Goal: Task Accomplishment & Management: Manage account settings

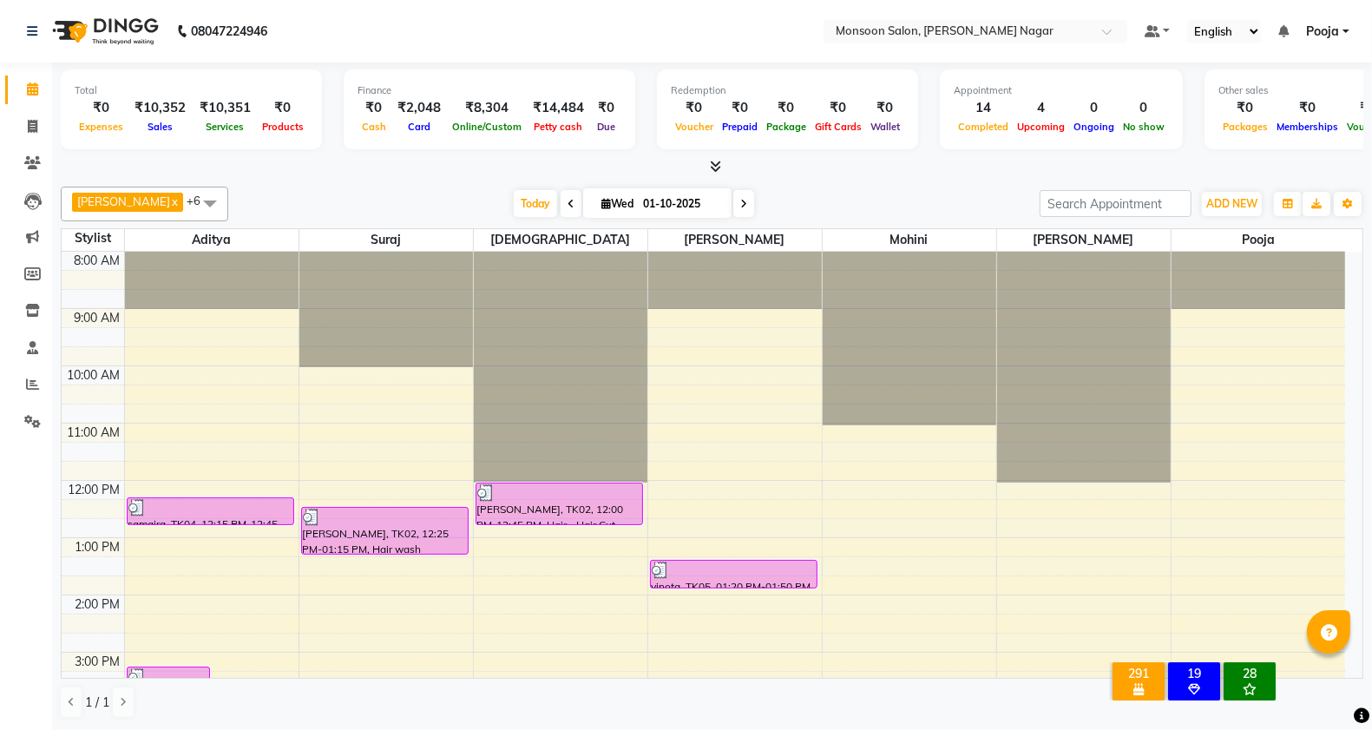
scroll to position [443, 0]
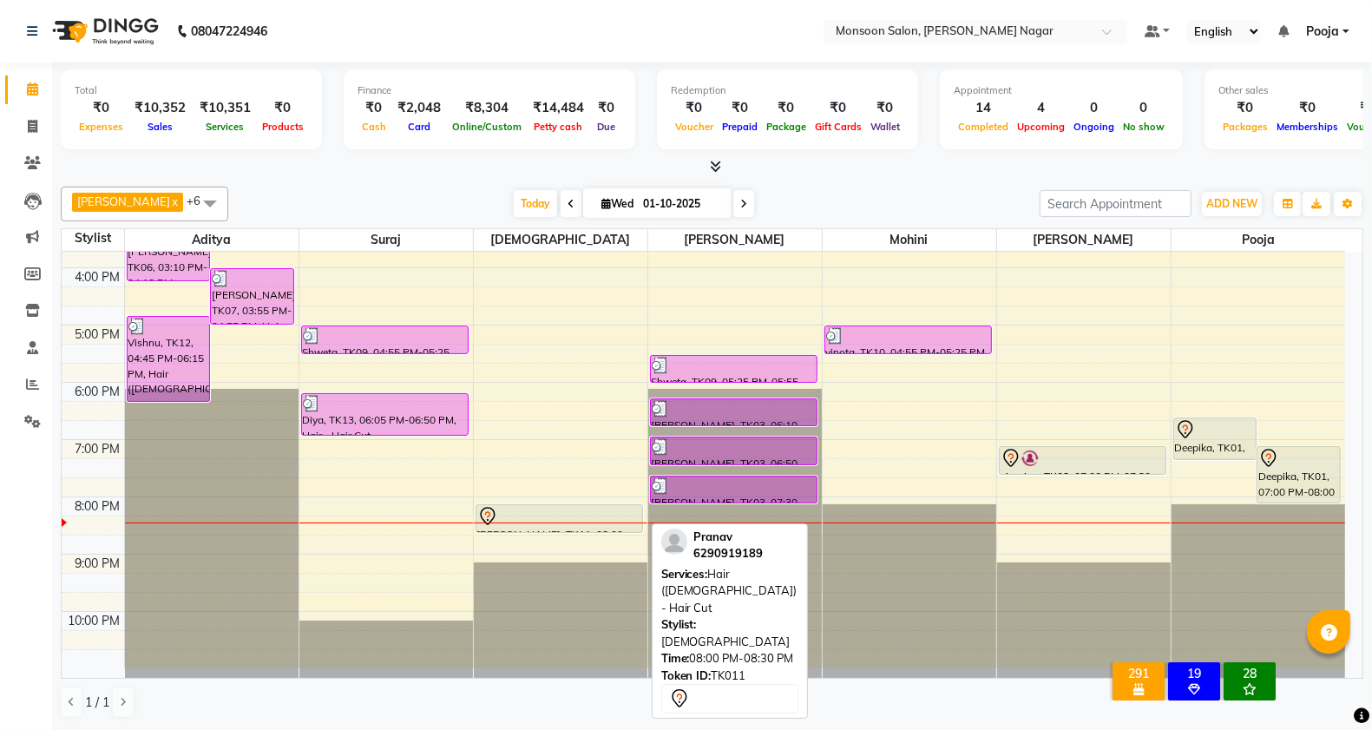
click at [570, 526] on div "[PERSON_NAME], TK11, 08:00 PM-08:30 PM, Hair ([DEMOGRAPHIC_DATA]) - Hair Cut" at bounding box center [560, 518] width 166 height 27
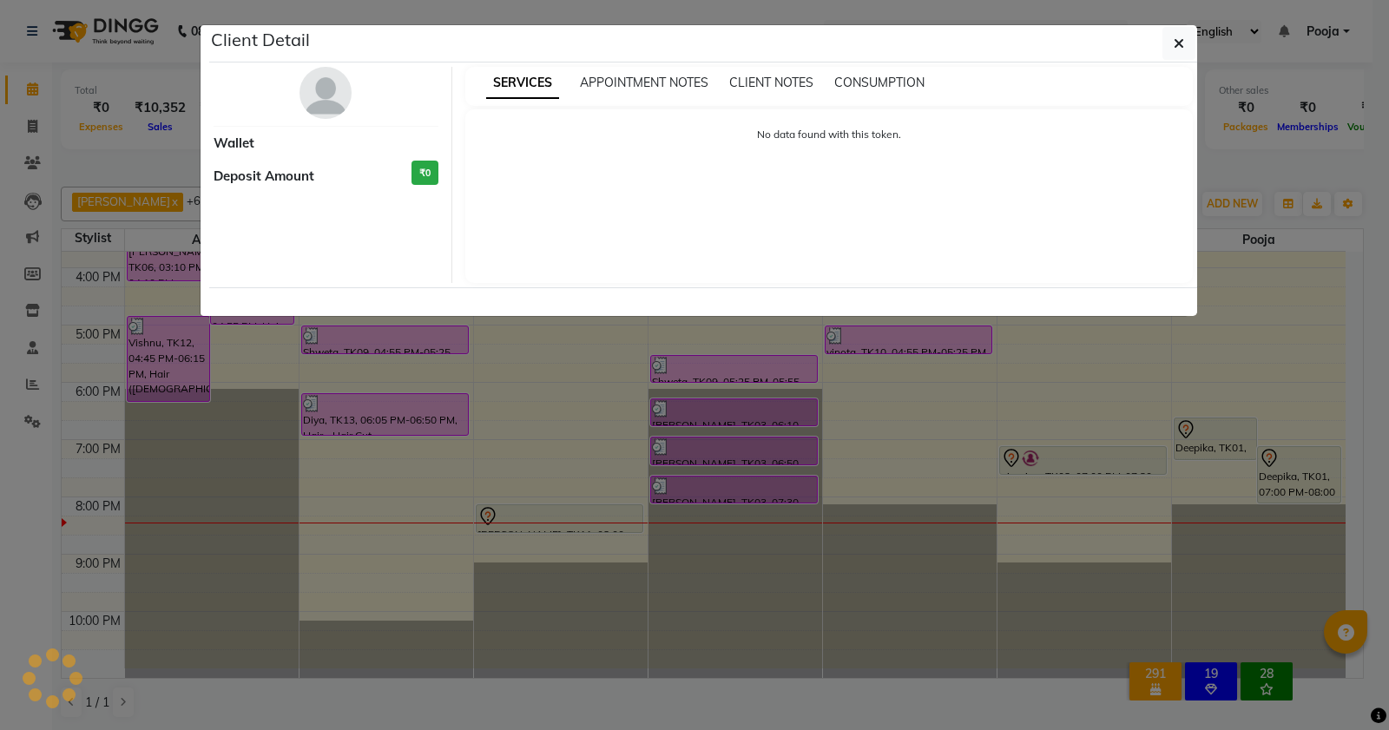
select select "7"
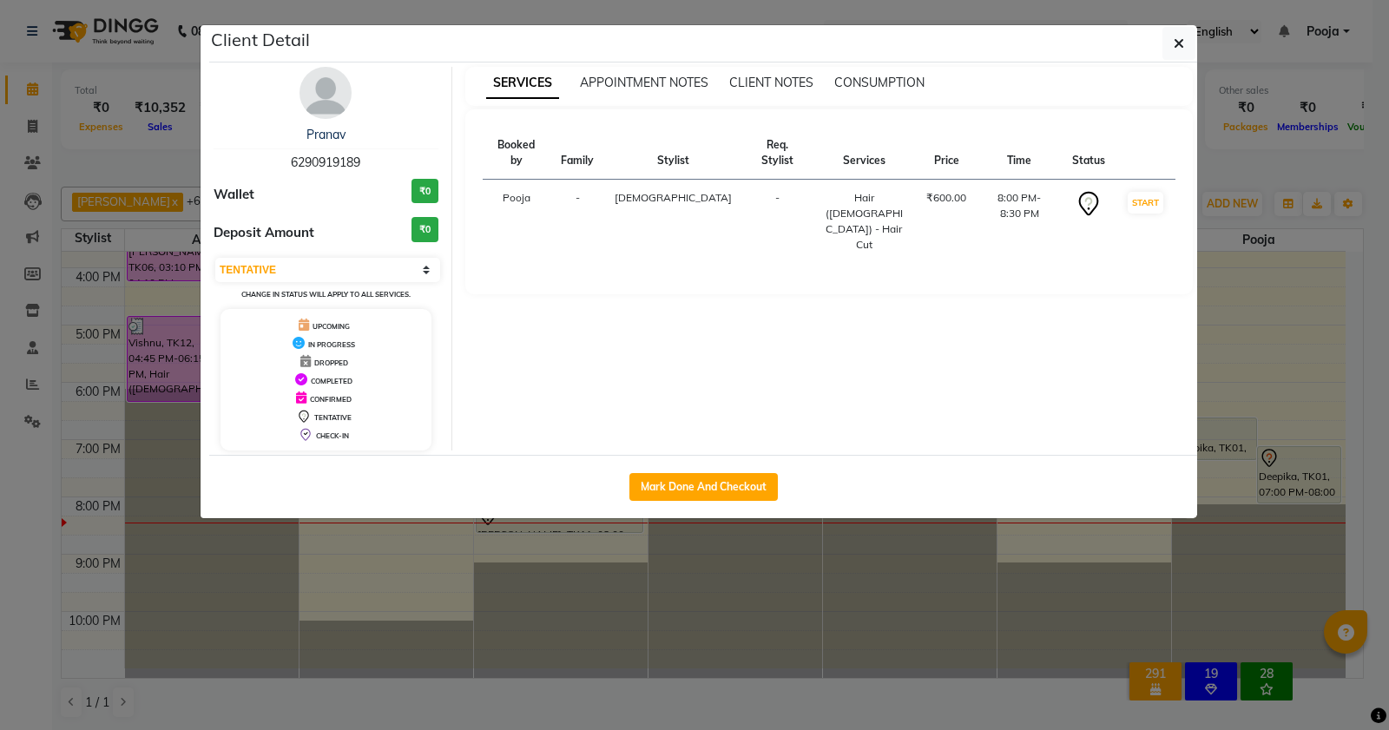
click at [662, 482] on button "Mark Done And Checkout" at bounding box center [703, 487] width 148 height 28
select select "4905"
select select "service"
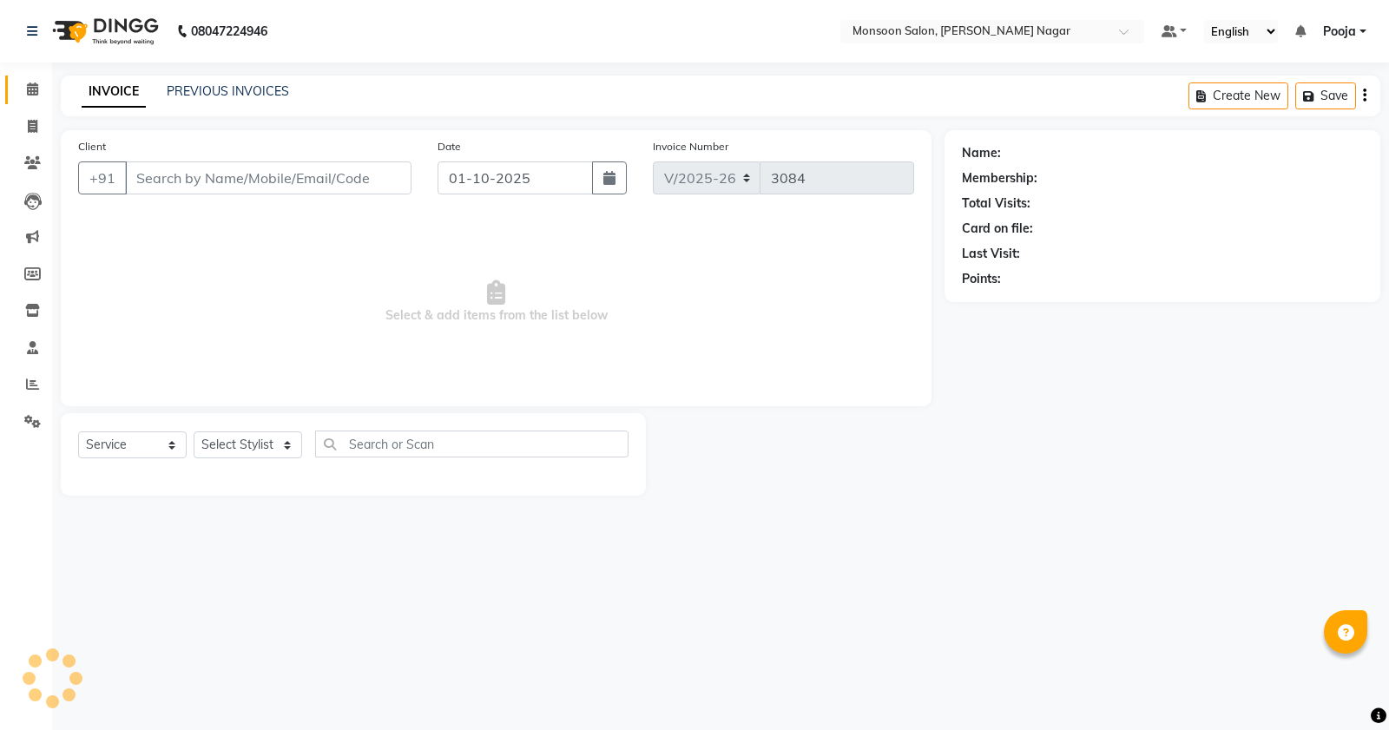
type input "62******89"
select select "89609"
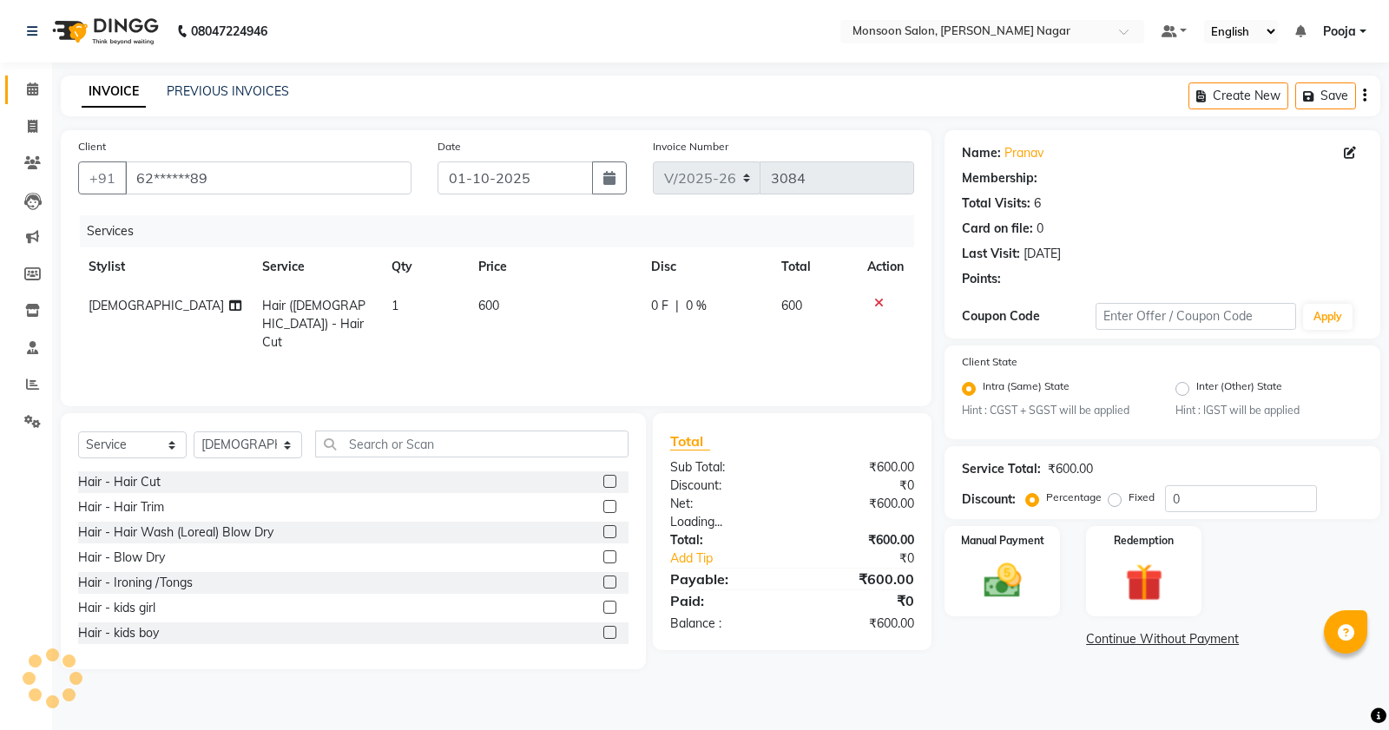
select select "1: Object"
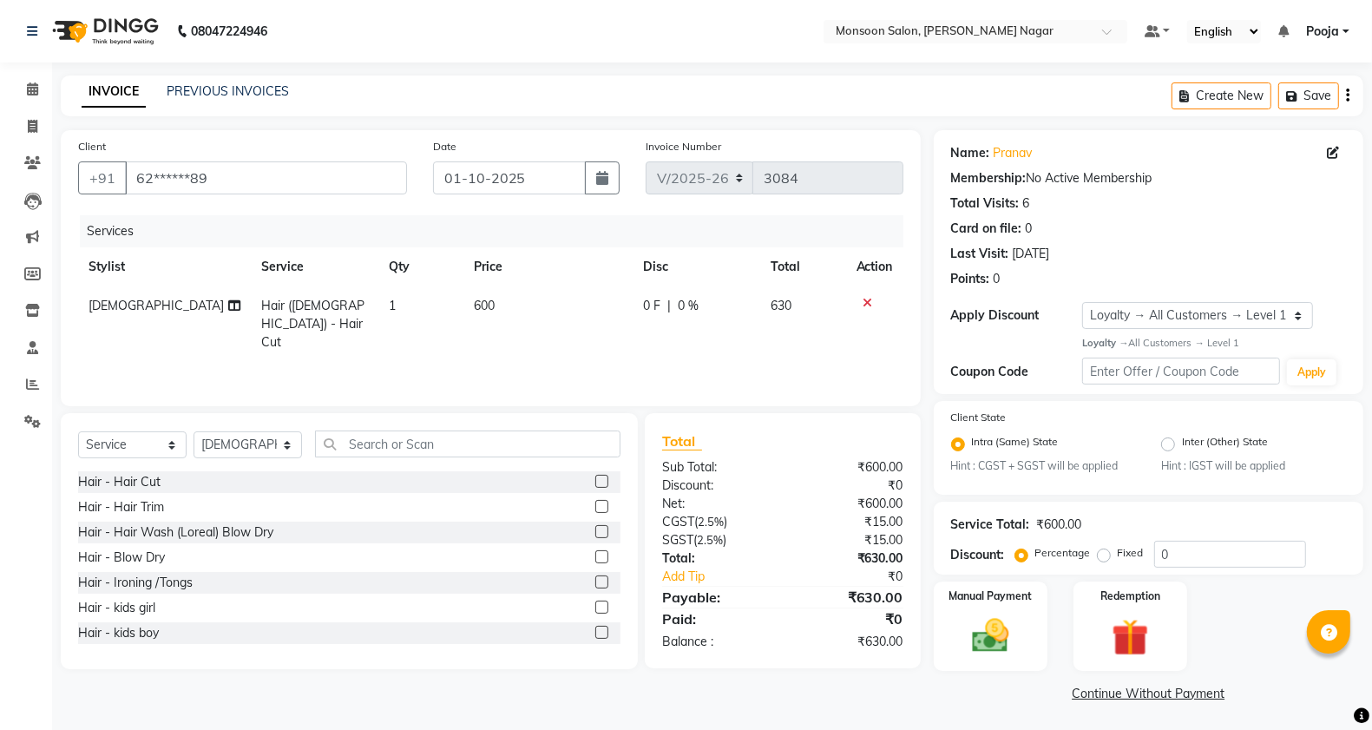
click at [643, 289] on td "0 F | 0 %" at bounding box center [697, 324] width 128 height 76
select select "89609"
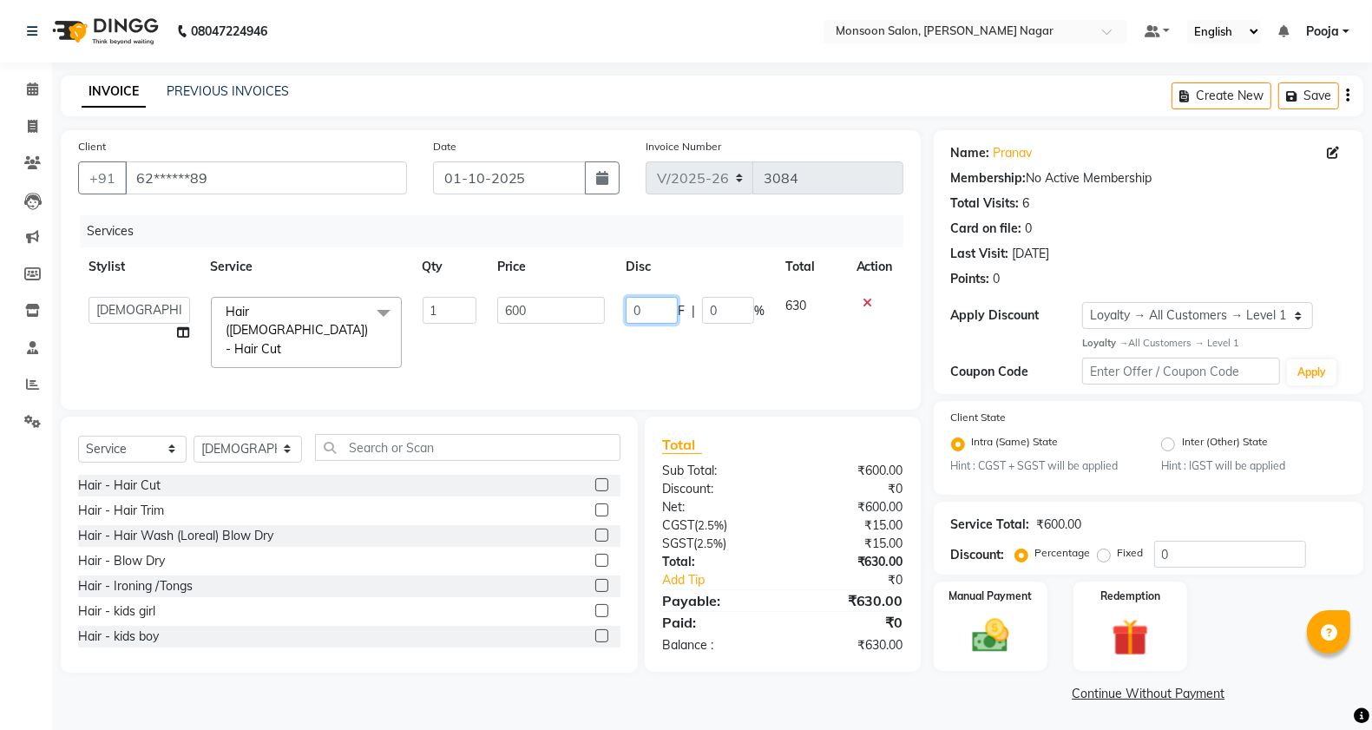
click at [662, 312] on input "0" at bounding box center [652, 310] width 52 height 27
type input "200"
click at [729, 104] on div "INVOICE PREVIOUS INVOICES Create New Save" at bounding box center [712, 96] width 1303 height 41
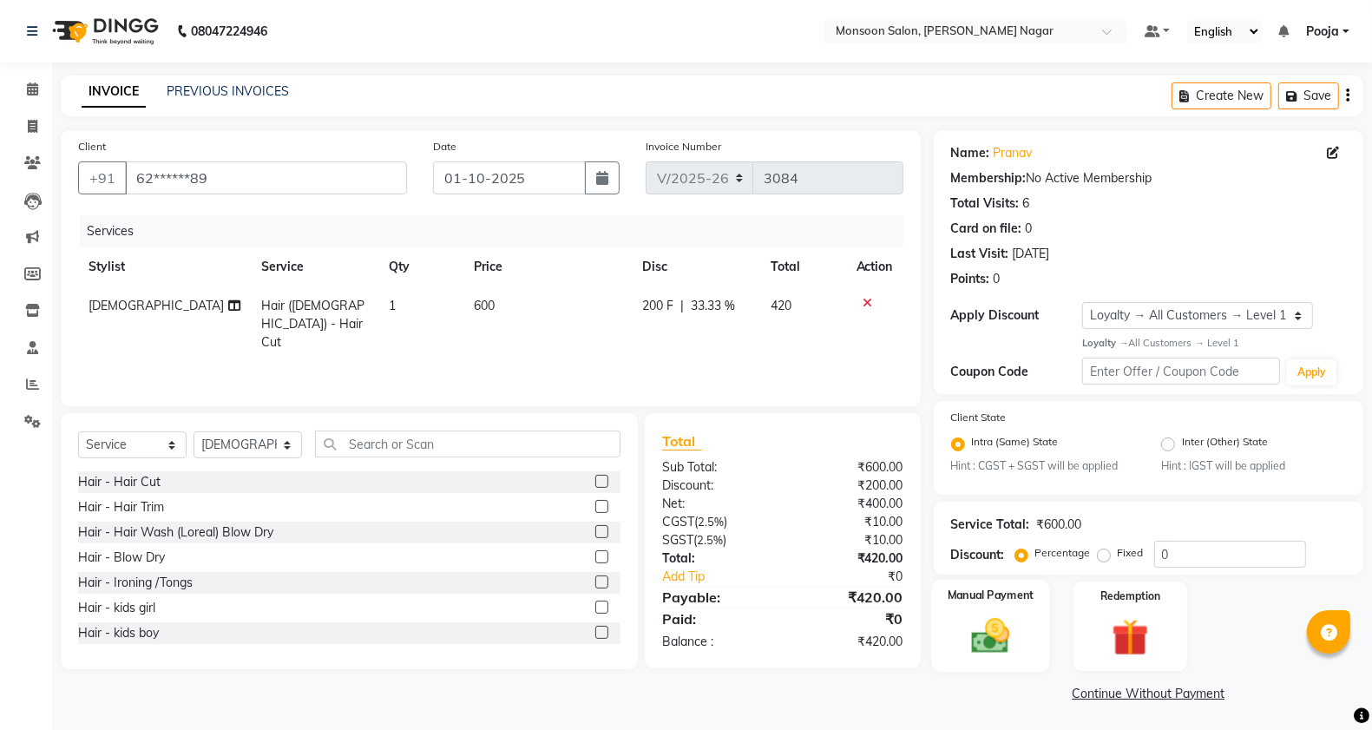
click at [1012, 655] on img at bounding box center [991, 636] width 62 height 43
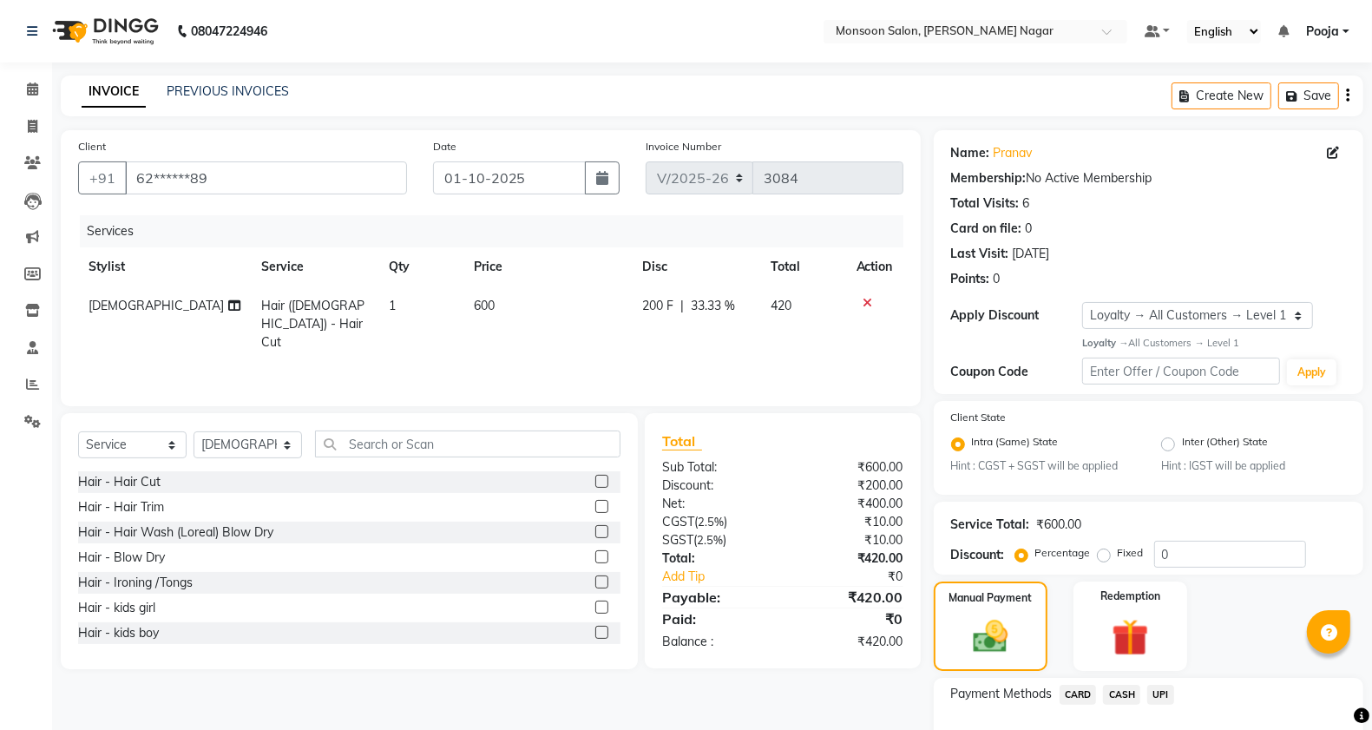
click at [1167, 692] on span "UPI" at bounding box center [1160, 695] width 27 height 20
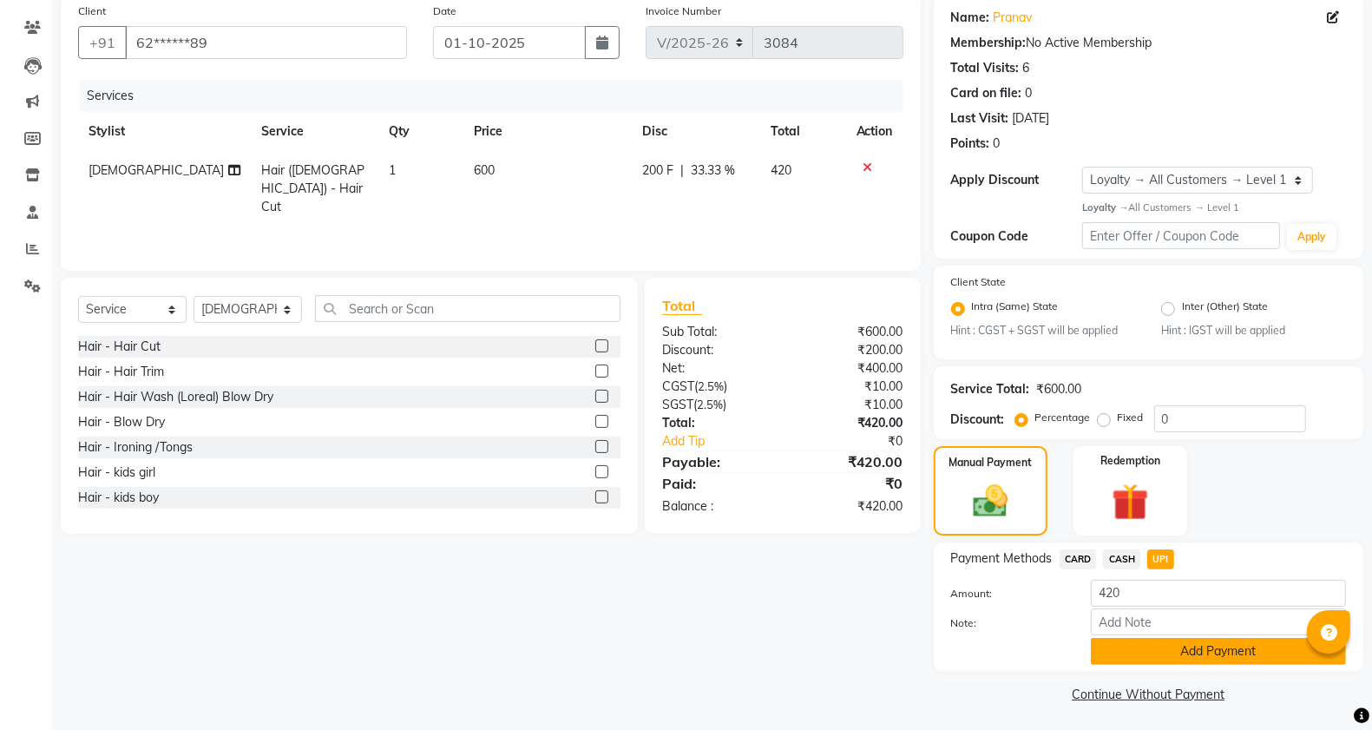
click at [1167, 658] on button "Add Payment" at bounding box center [1218, 651] width 255 height 27
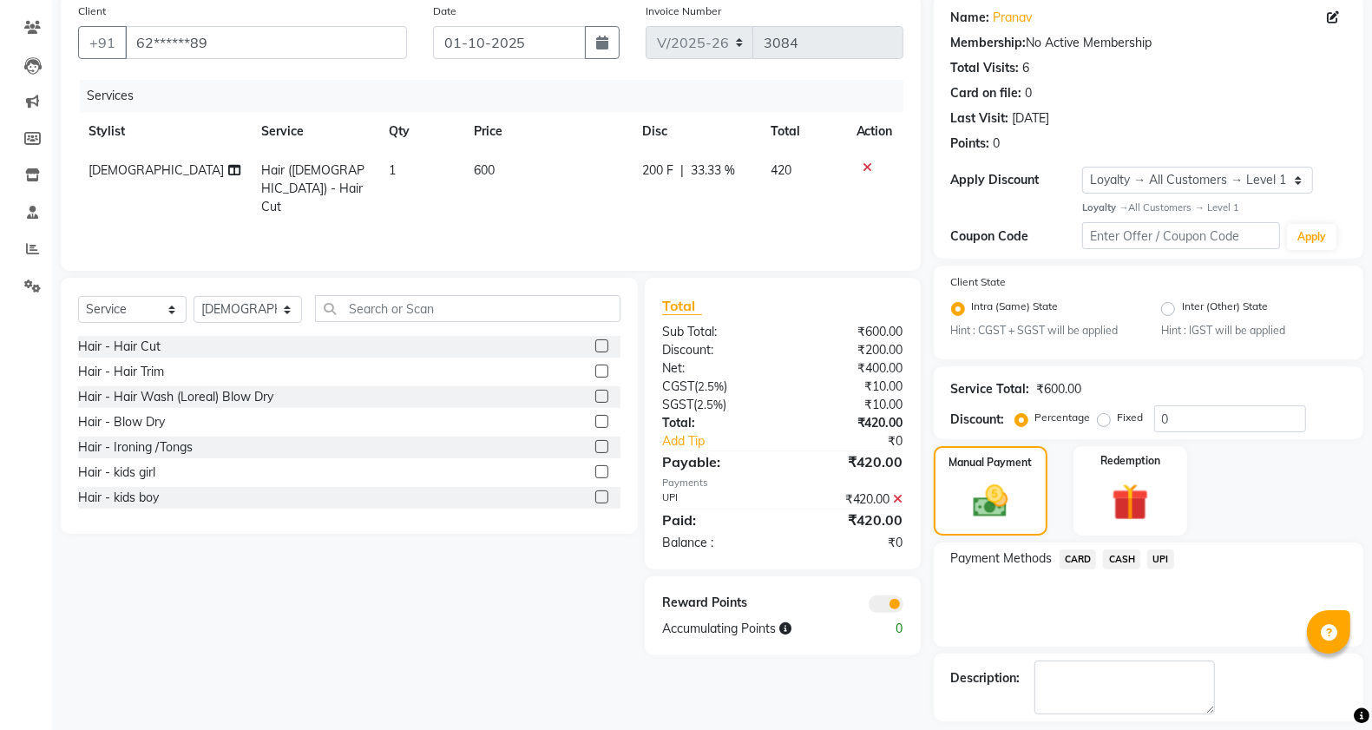
scroll to position [210, 0]
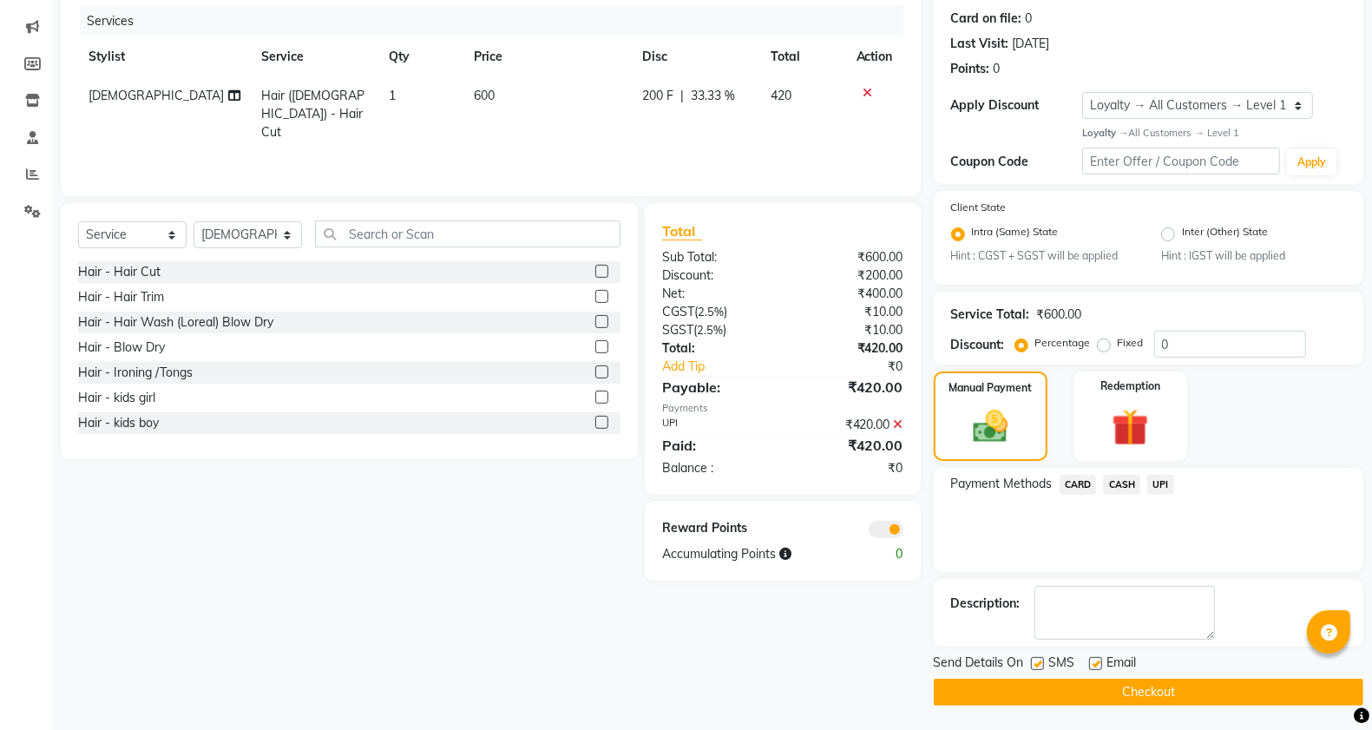
click at [1085, 686] on button "Checkout" at bounding box center [1149, 692] width 430 height 27
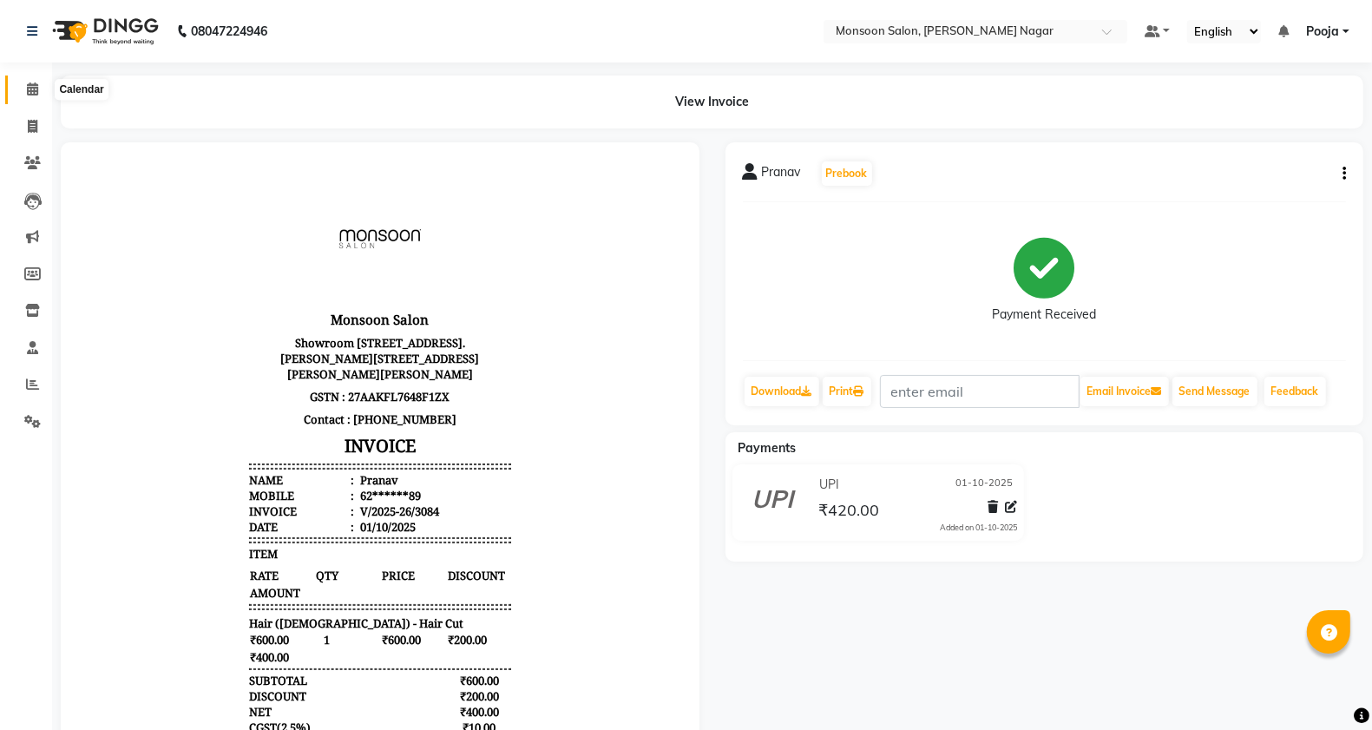
click at [35, 96] on span at bounding box center [32, 90] width 30 height 20
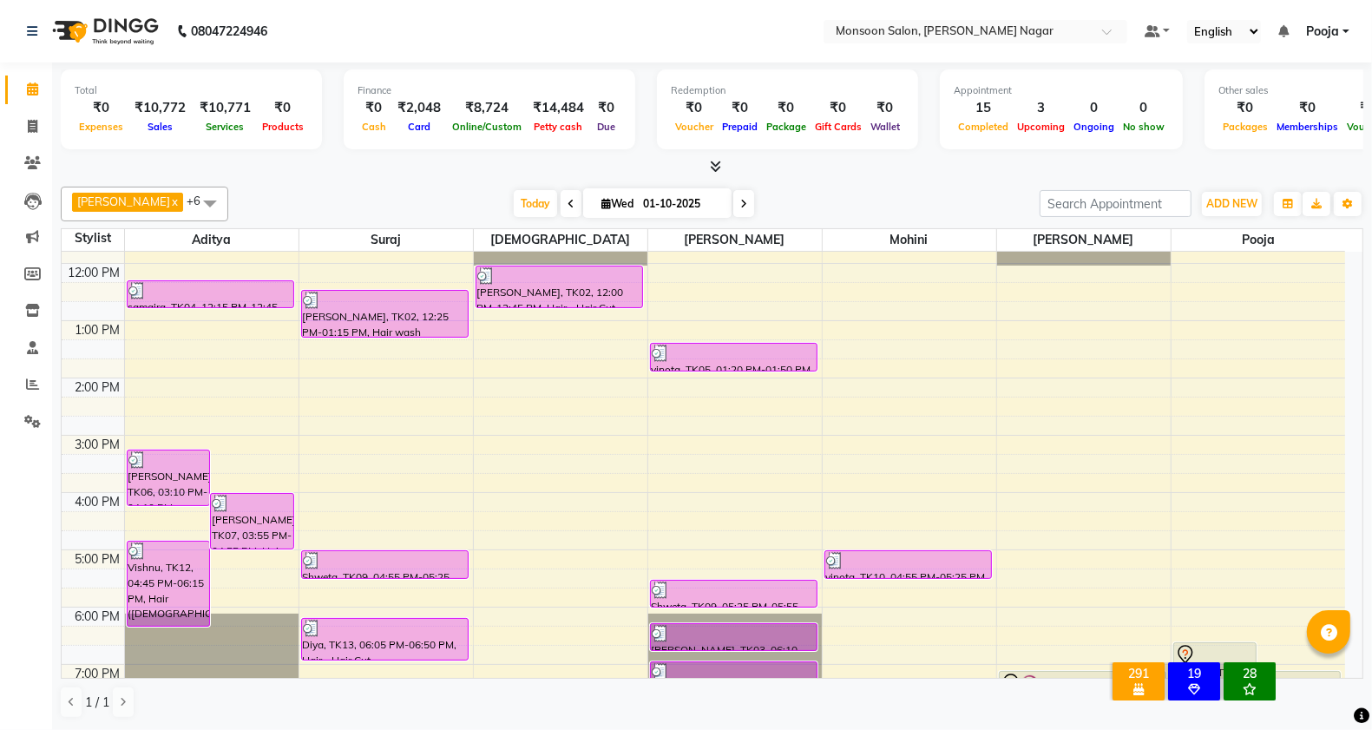
scroll to position [153, 0]
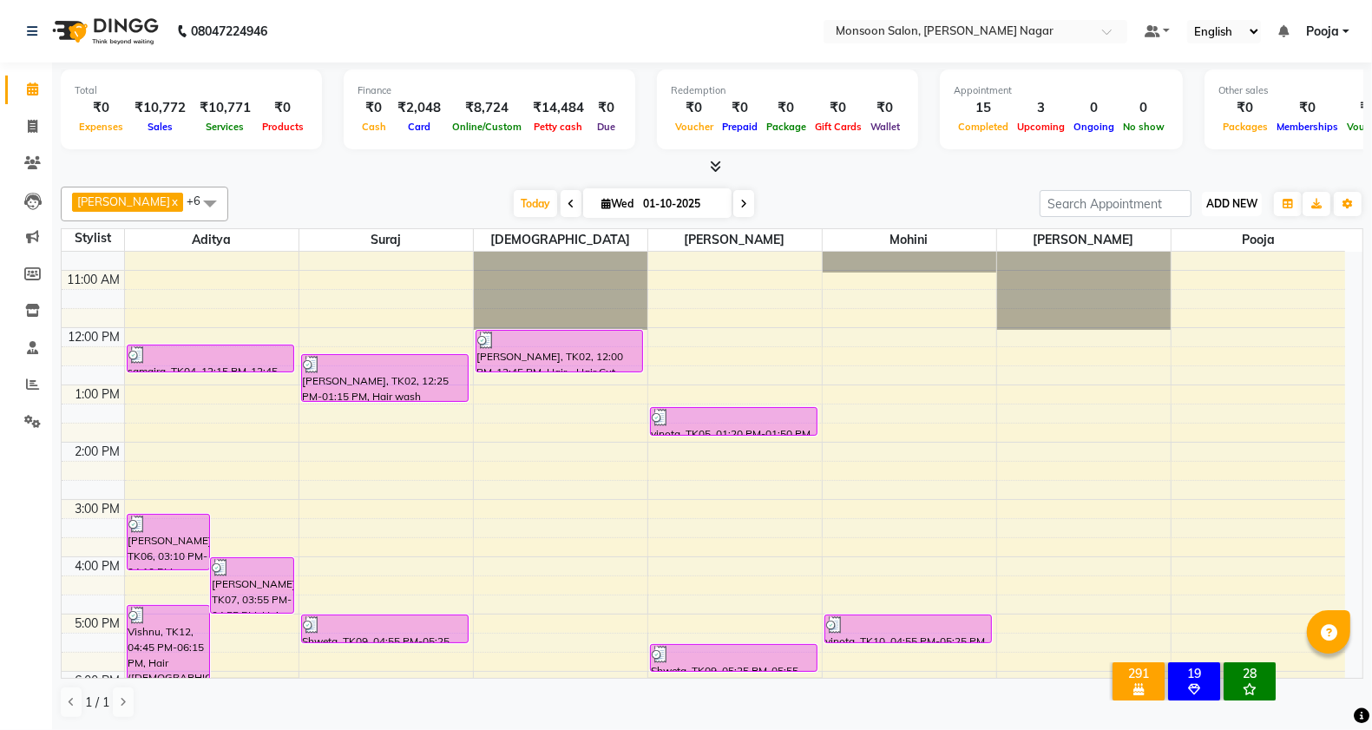
click at [1239, 205] on span "ADD NEW" at bounding box center [1231, 203] width 51 height 13
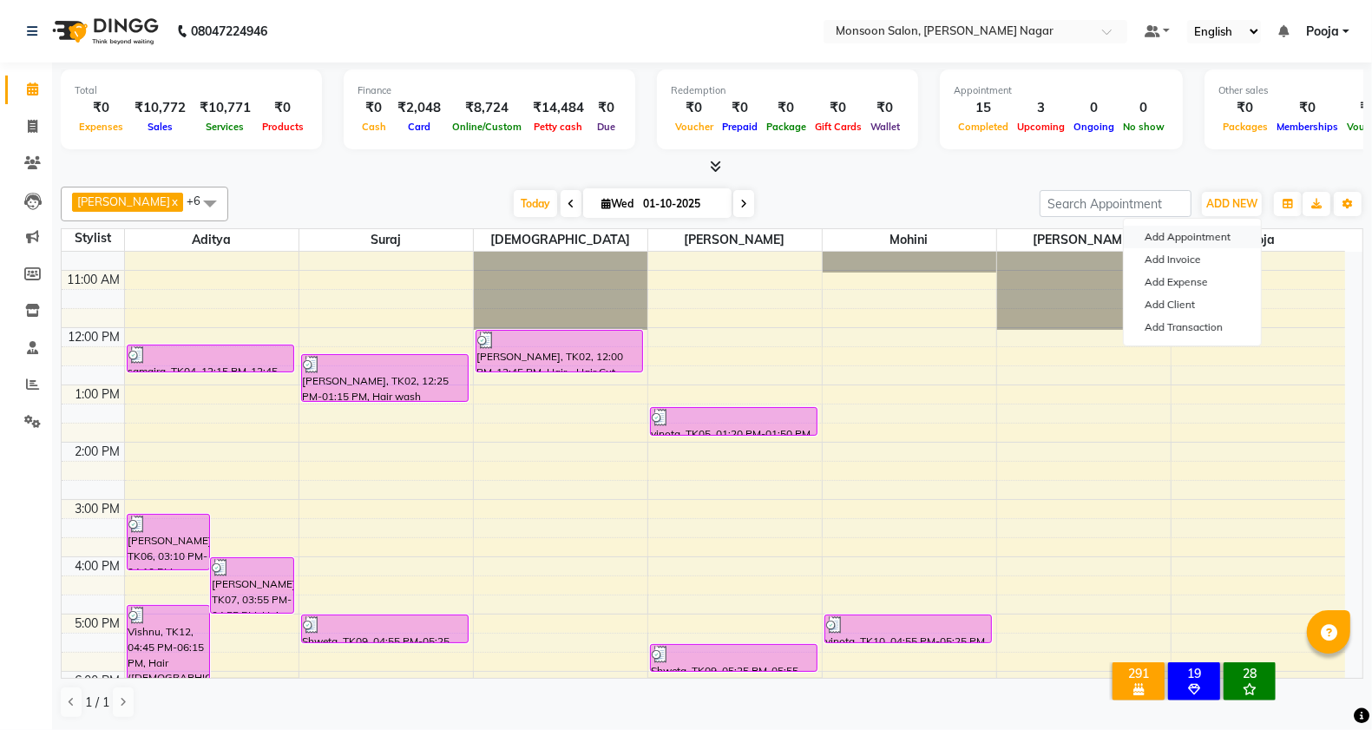
click at [1193, 240] on button "Add Appointment" at bounding box center [1192, 237] width 137 height 23
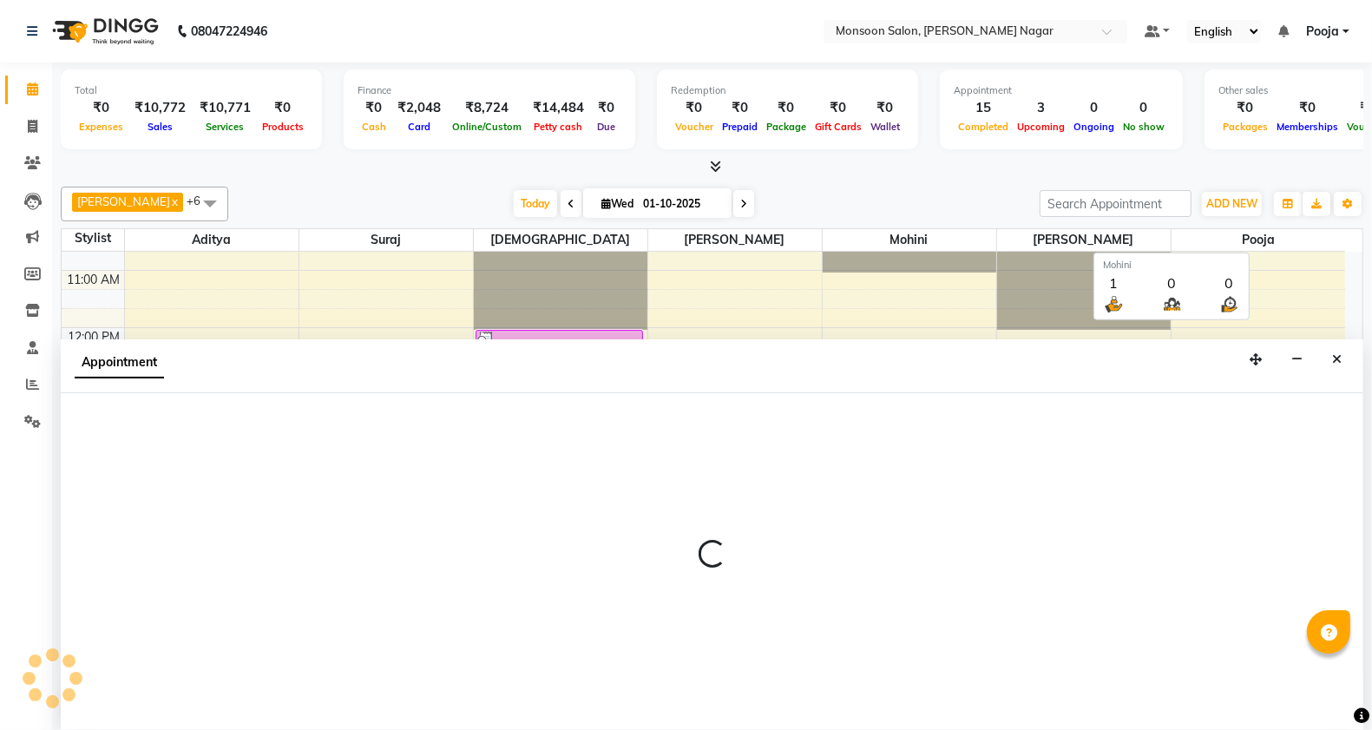
select select "tentative"
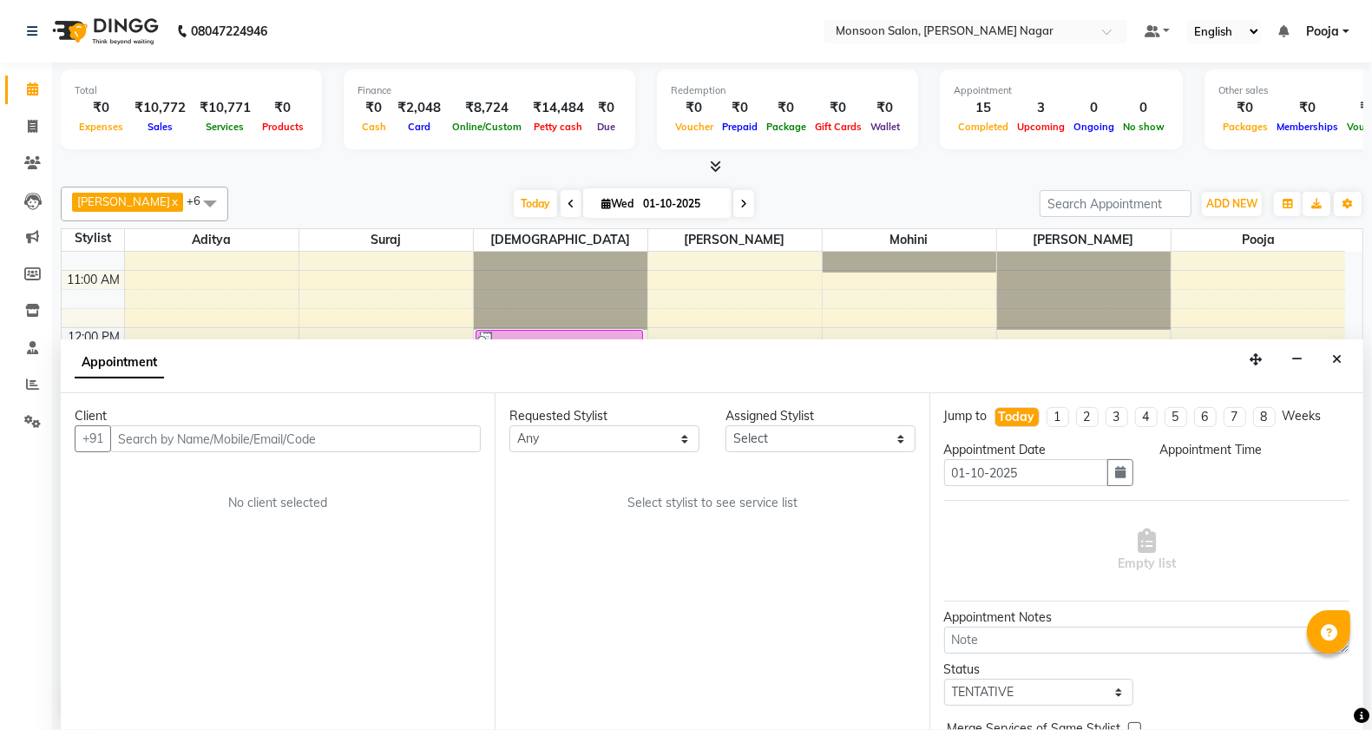
scroll to position [1, 0]
select select "540"
click at [369, 436] on input "text" at bounding box center [295, 438] width 371 height 27
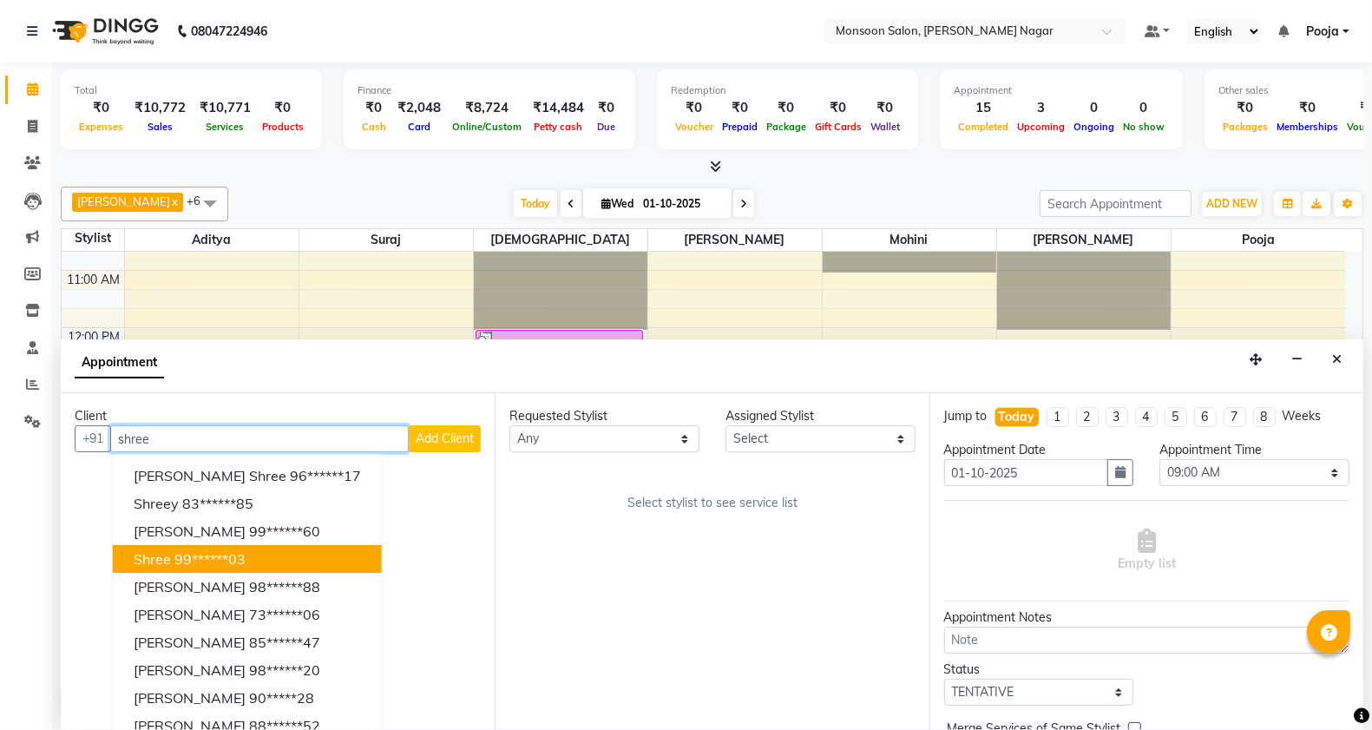
click at [254, 557] on button "Shree 99******03" at bounding box center [247, 559] width 269 height 28
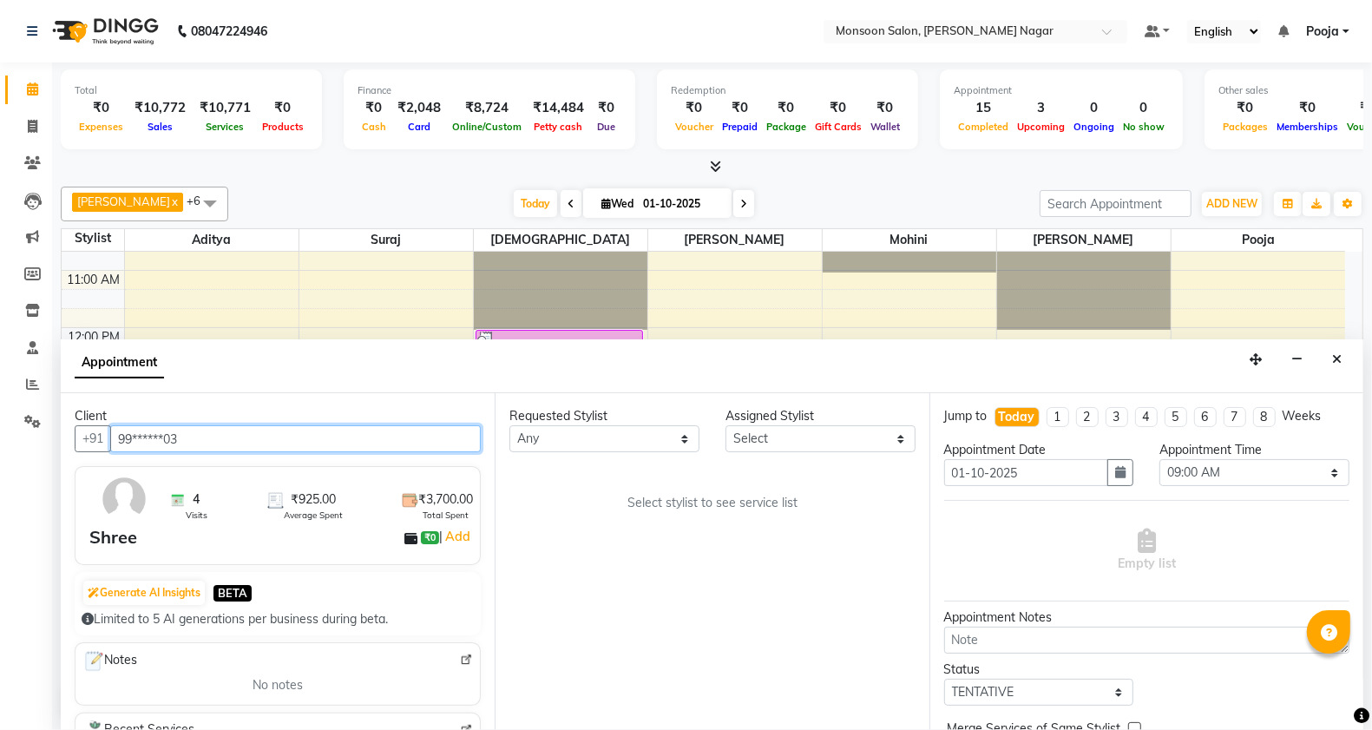
type input "99******03"
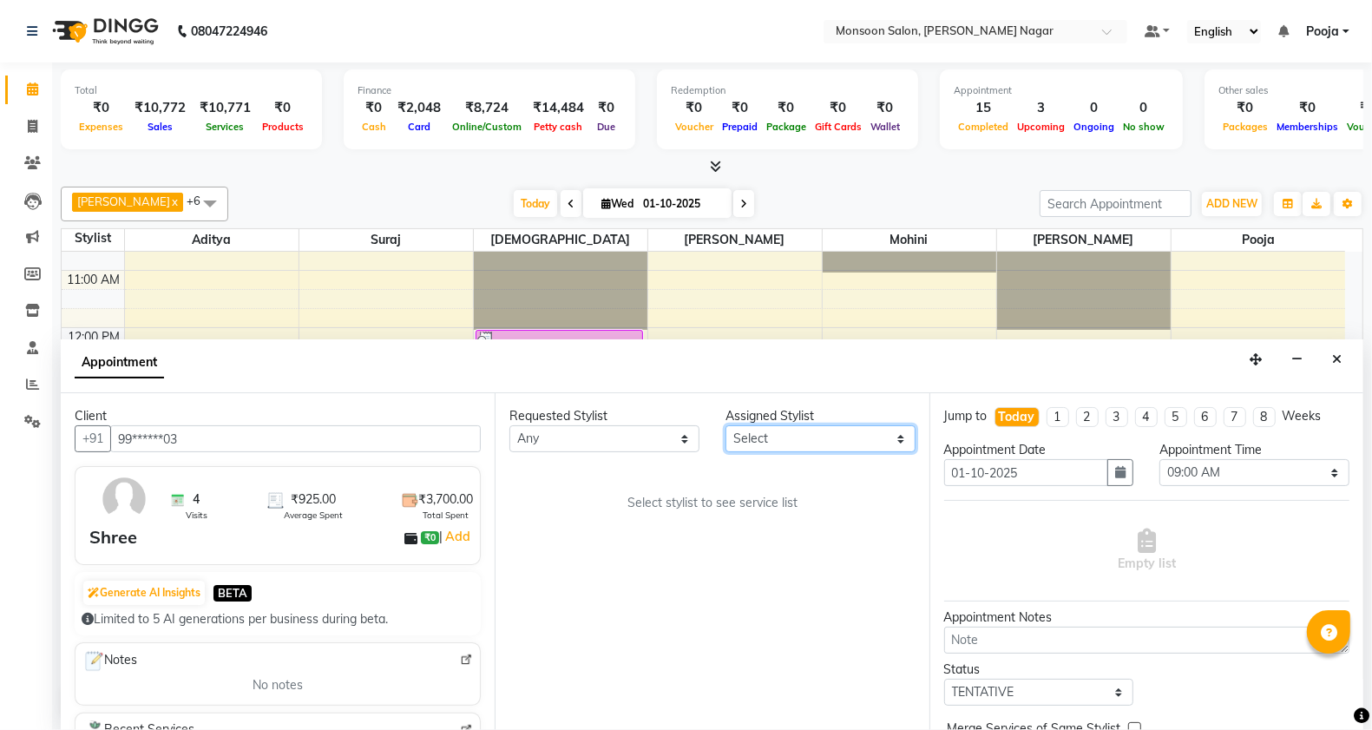
click at [781, 438] on select "Select [PERSON_NAME] [PERSON_NAME] [PERSON_NAME] [PERSON_NAME] [PERSON_NAME] Po…" at bounding box center [821, 438] width 190 height 27
select select "89609"
click at [726, 425] on select "Select [PERSON_NAME] [PERSON_NAME] [PERSON_NAME] [PERSON_NAME] [PERSON_NAME] Po…" at bounding box center [821, 438] width 190 height 27
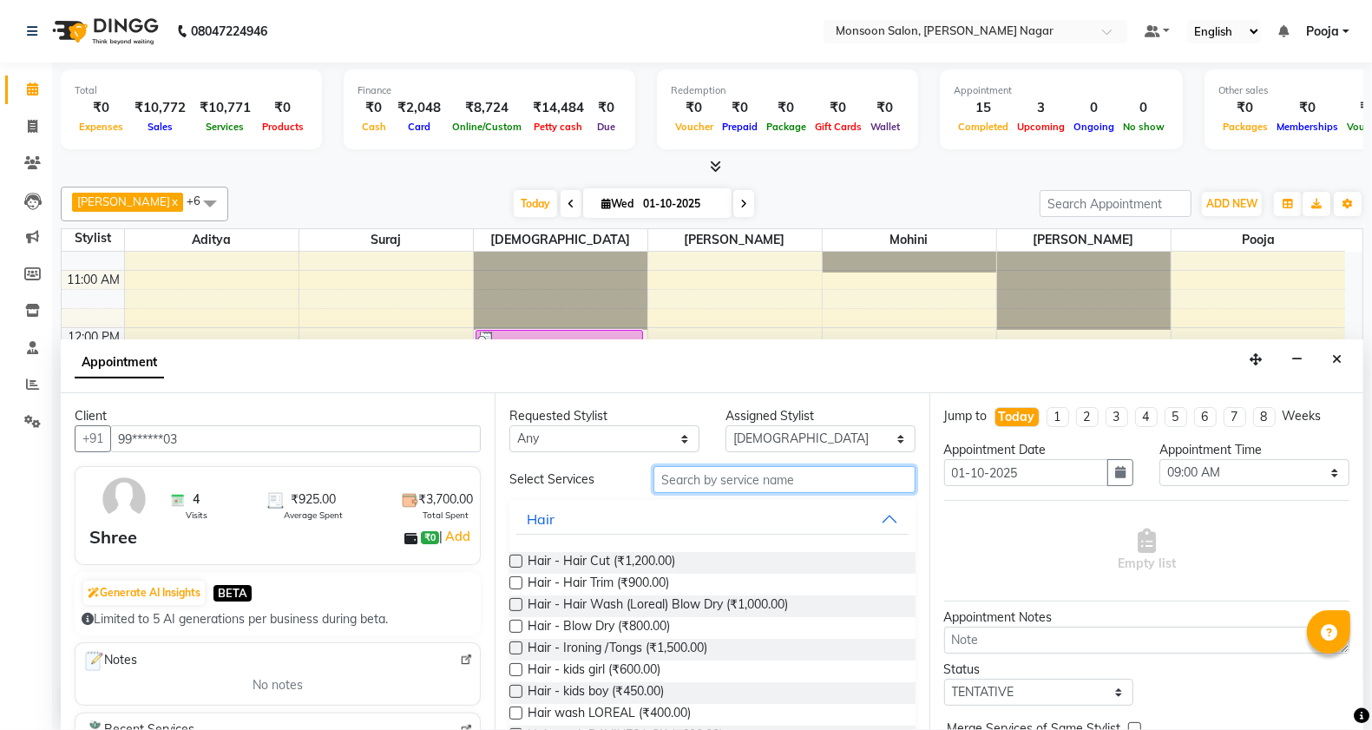
click at [717, 478] on input "text" at bounding box center [785, 479] width 262 height 27
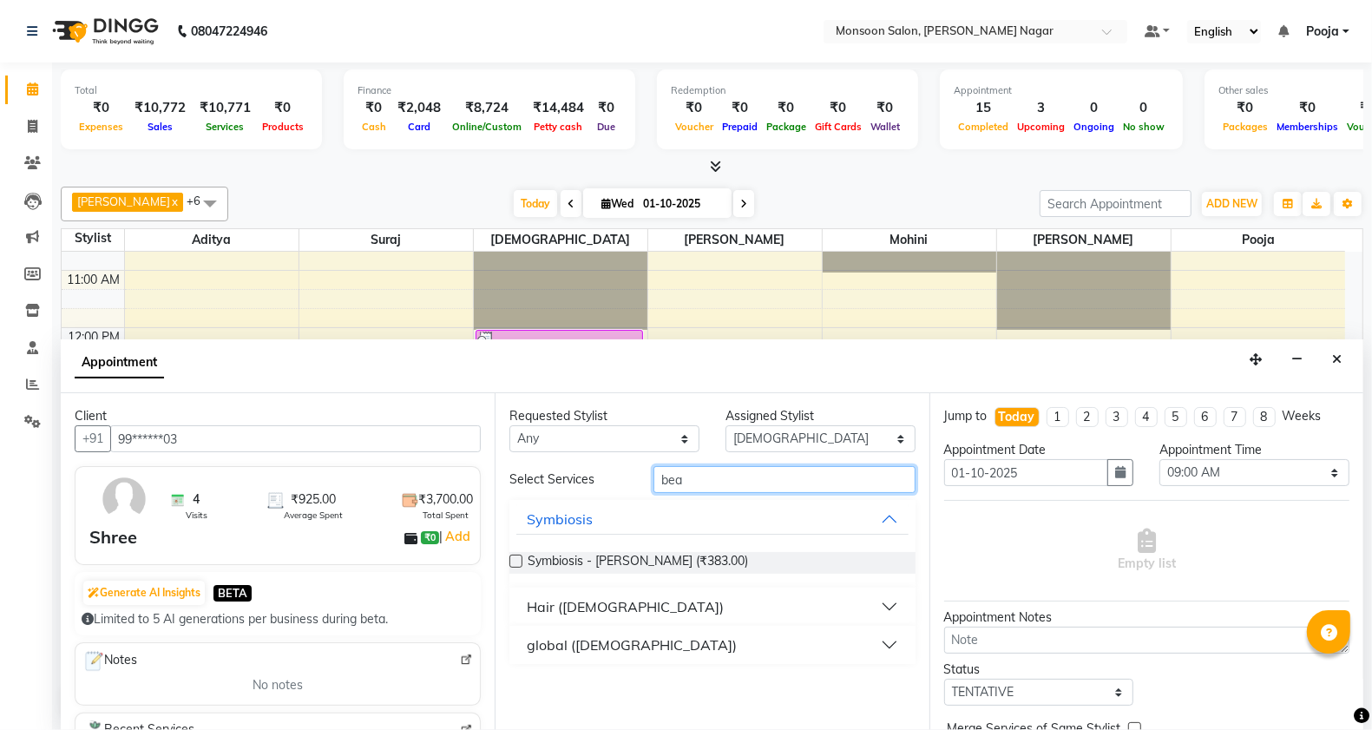
type input "bea"
click at [592, 612] on div "Hair ([DEMOGRAPHIC_DATA])" at bounding box center [625, 606] width 197 height 21
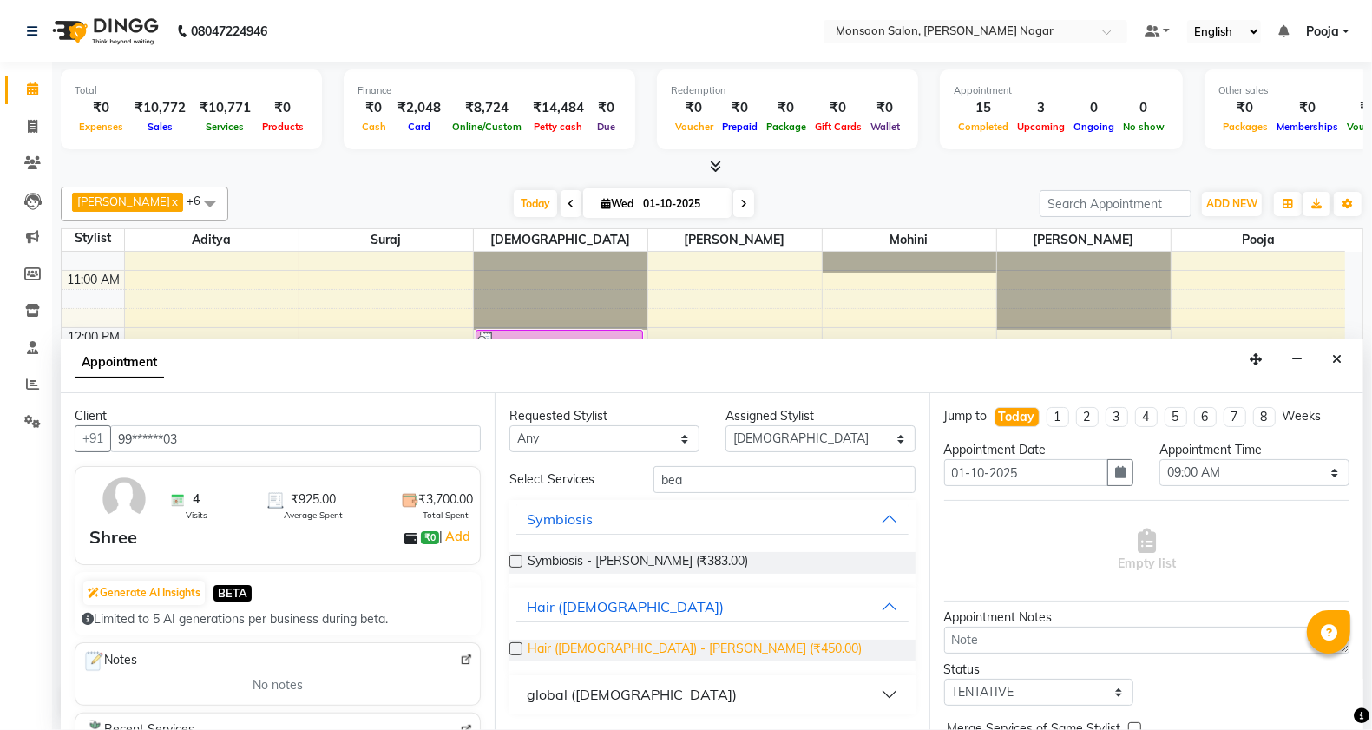
click at [661, 648] on span "Hair ([DEMOGRAPHIC_DATA]) - [PERSON_NAME] (₹450.00)" at bounding box center [695, 651] width 334 height 22
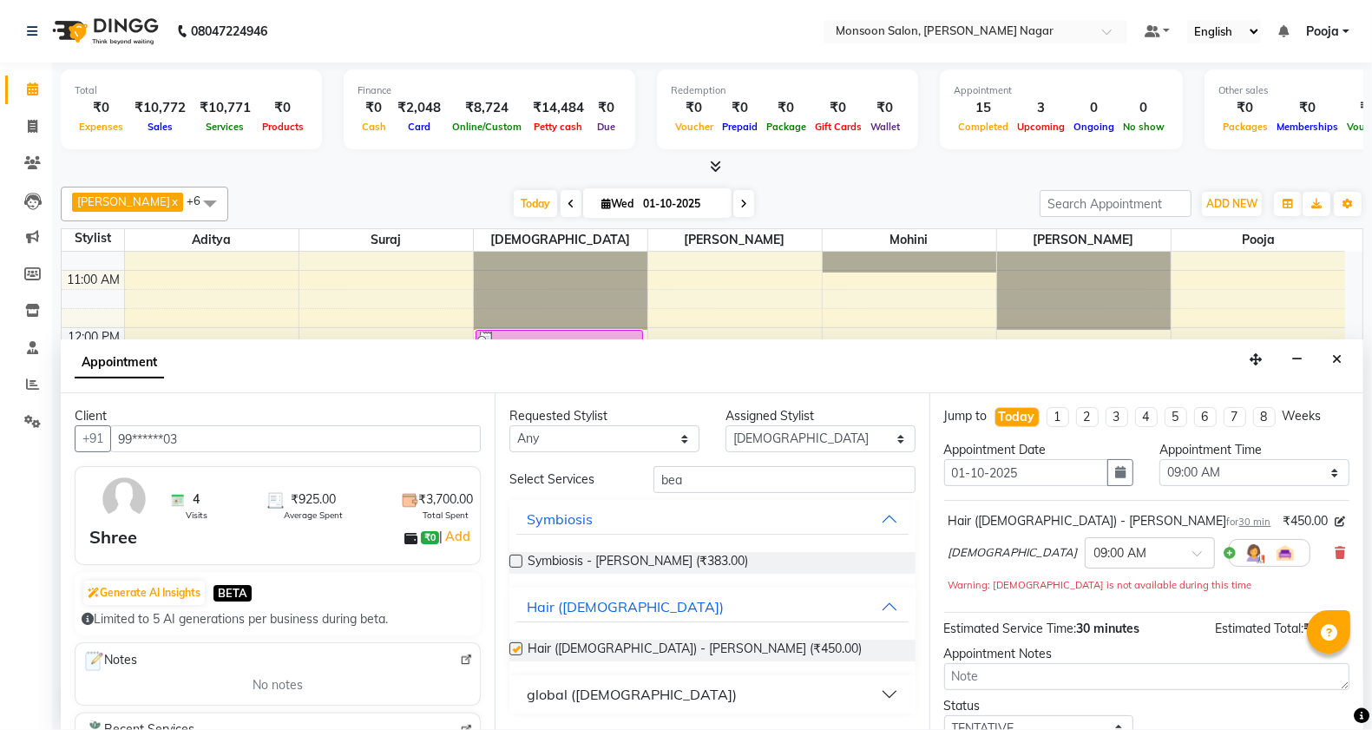
checkbox input "false"
click at [723, 484] on input "bea" at bounding box center [785, 479] width 262 height 27
type input "b"
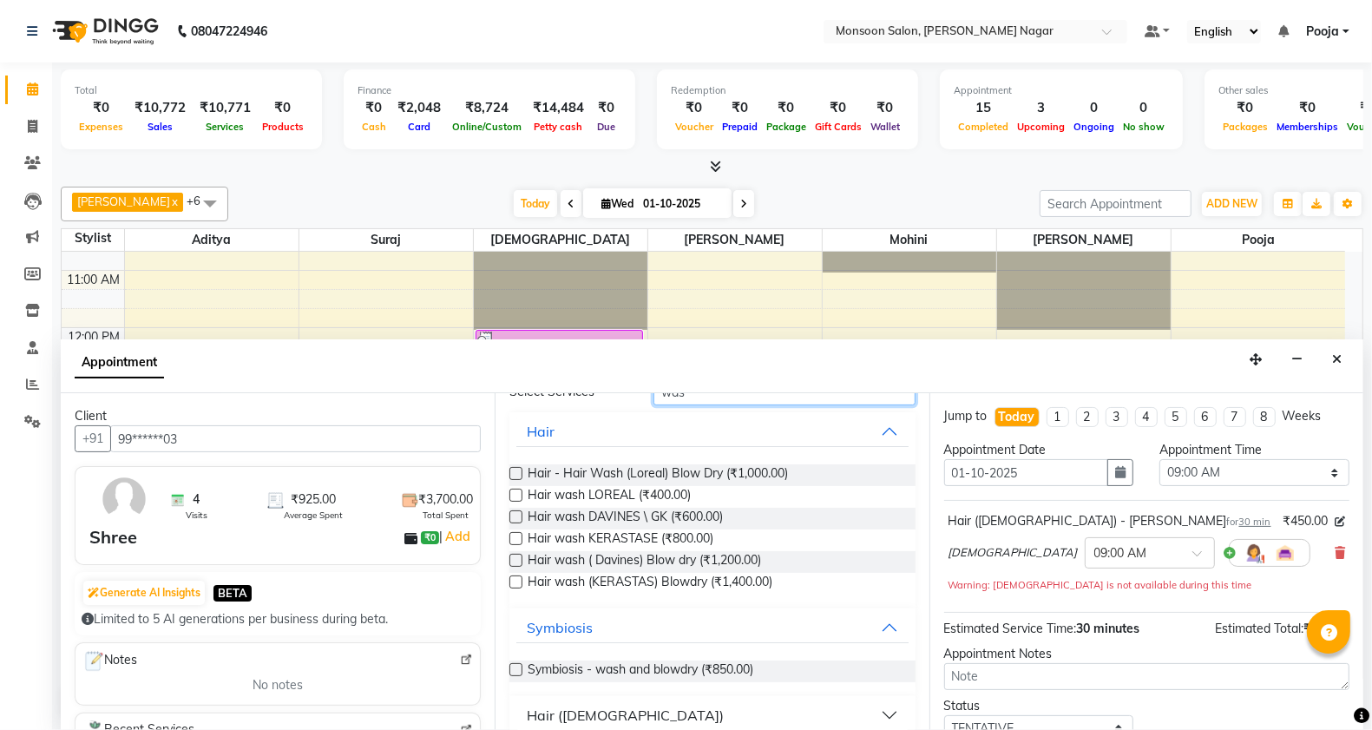
scroll to position [105, 0]
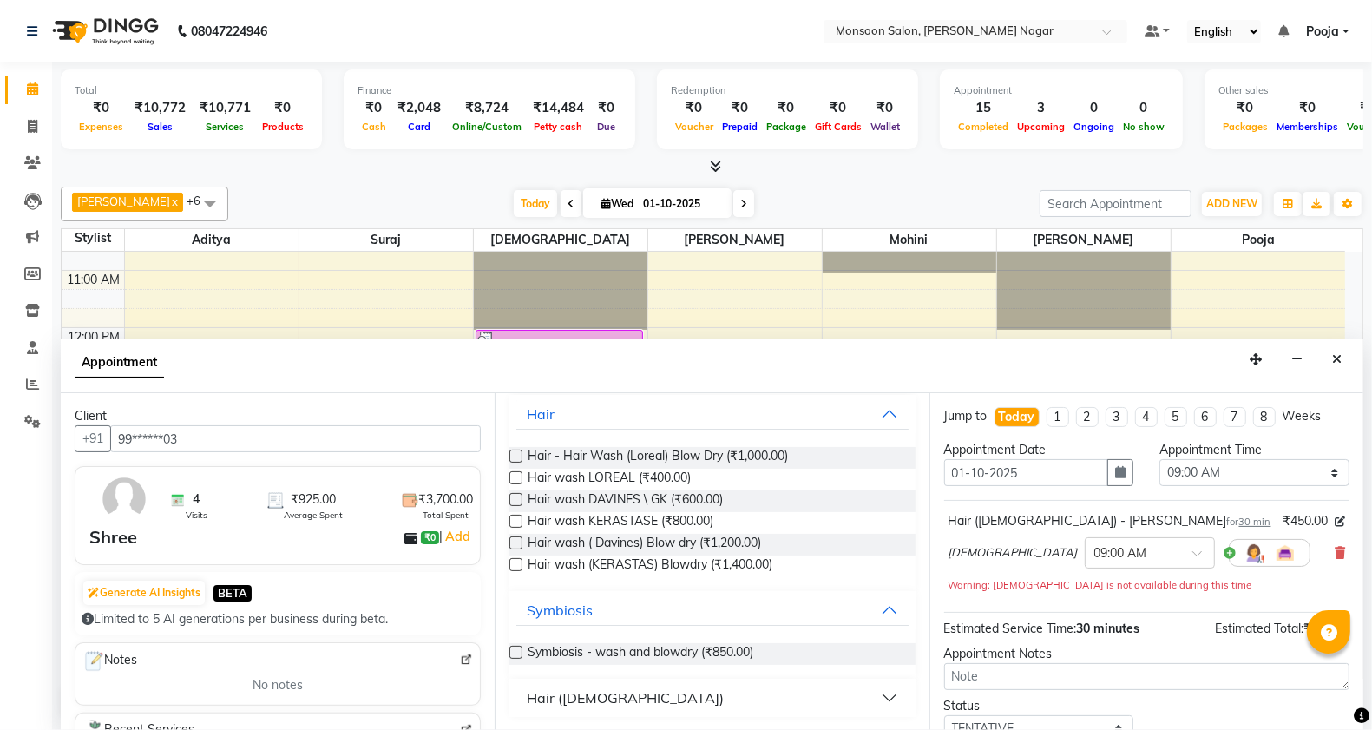
type input "was"
click at [680, 695] on button "Hair ([DEMOGRAPHIC_DATA])" at bounding box center [711, 697] width 391 height 31
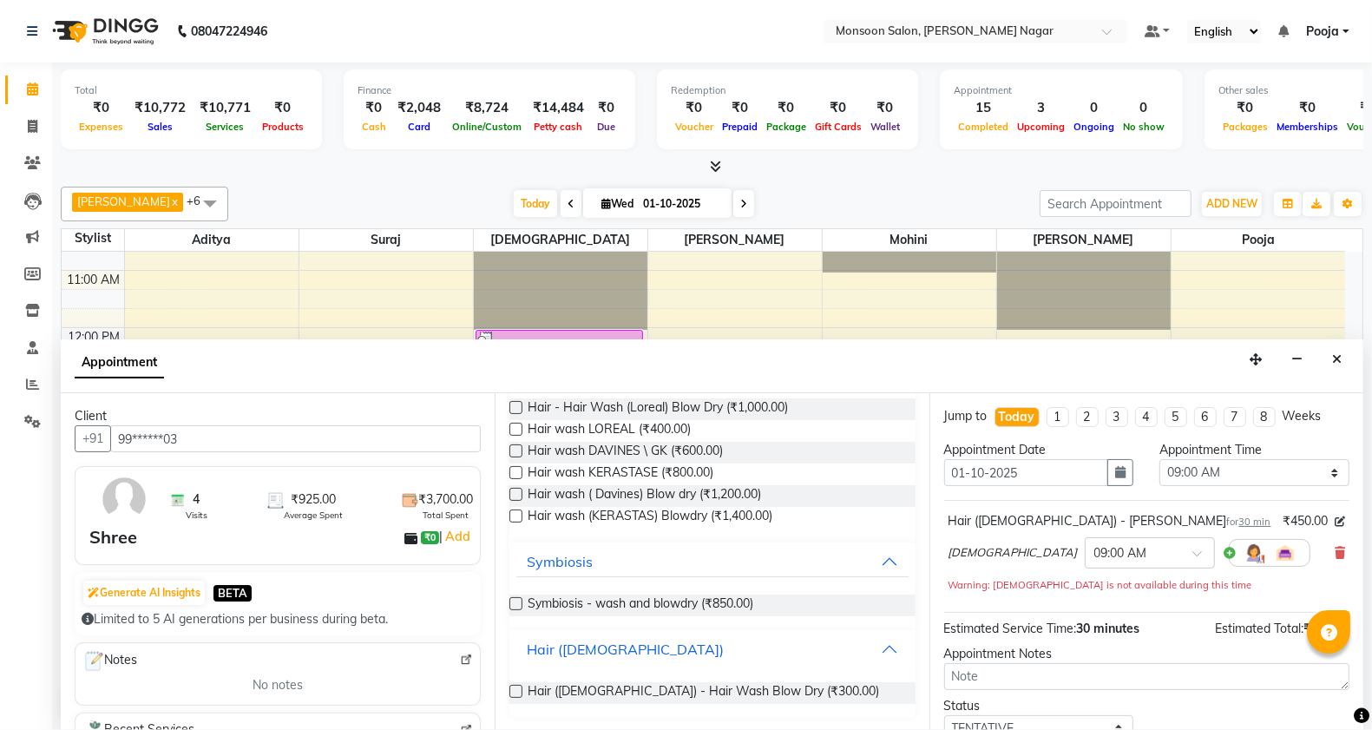
scroll to position [154, 0]
click at [707, 692] on span "Hair ([DEMOGRAPHIC_DATA]) - Hair Wash Blow Dry (₹300.00)" at bounding box center [704, 692] width 352 height 22
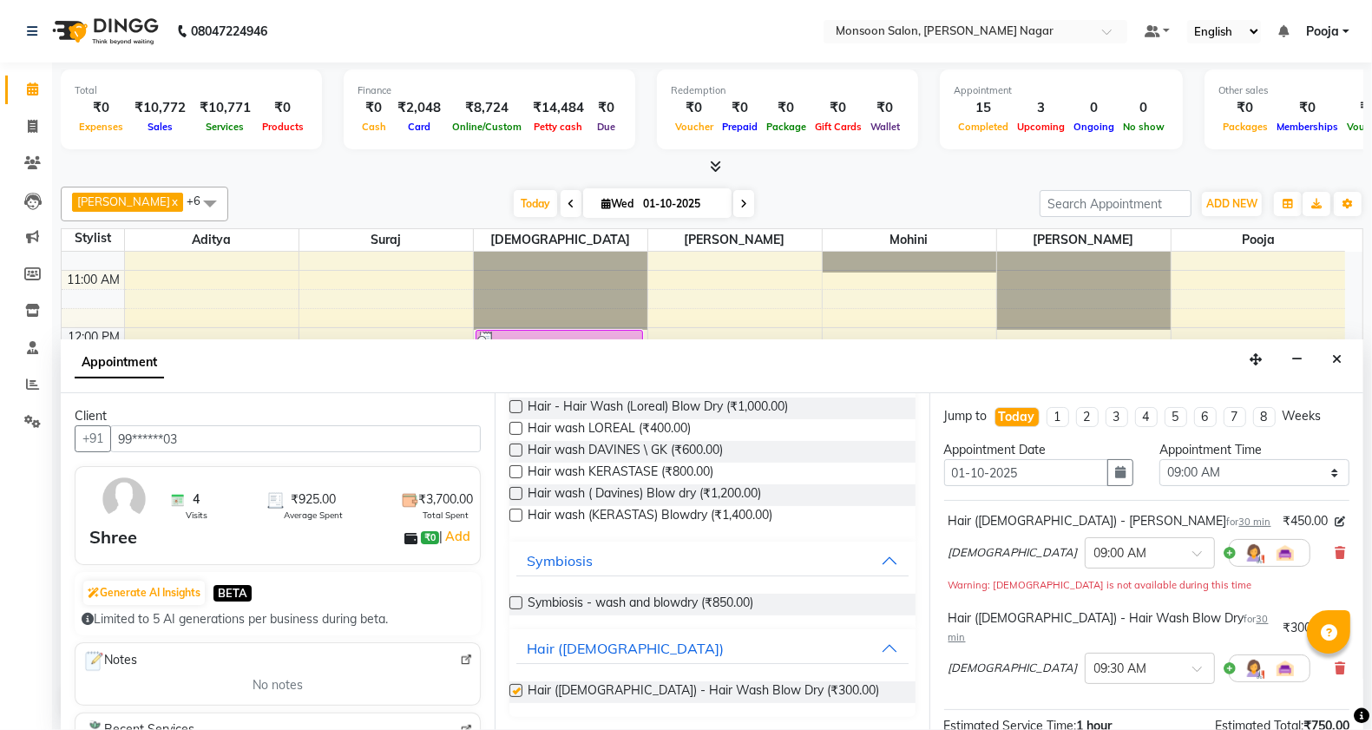
checkbox input "false"
click at [1194, 471] on select "Select 09:00 AM 09:15 AM 09:30 AM 09:45 AM 10:00 AM 10:15 AM 10:30 AM 10:45 AM …" at bounding box center [1255, 472] width 190 height 27
select select "1170"
click at [1160, 459] on select "Select 09:00 AM 09:15 AM 09:30 AM 09:45 AM 10:00 AM 10:15 AM 10:30 AM 10:45 AM …" at bounding box center [1255, 472] width 190 height 27
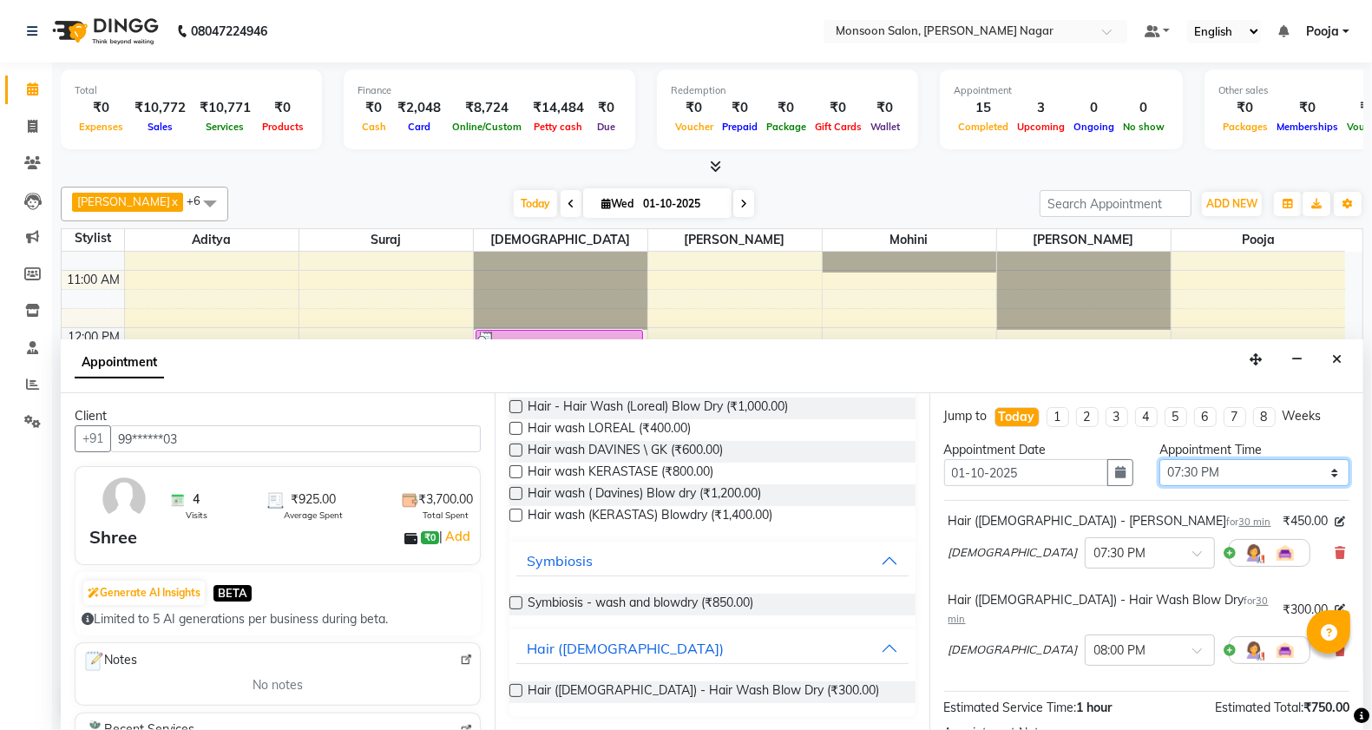
scroll to position [183, 0]
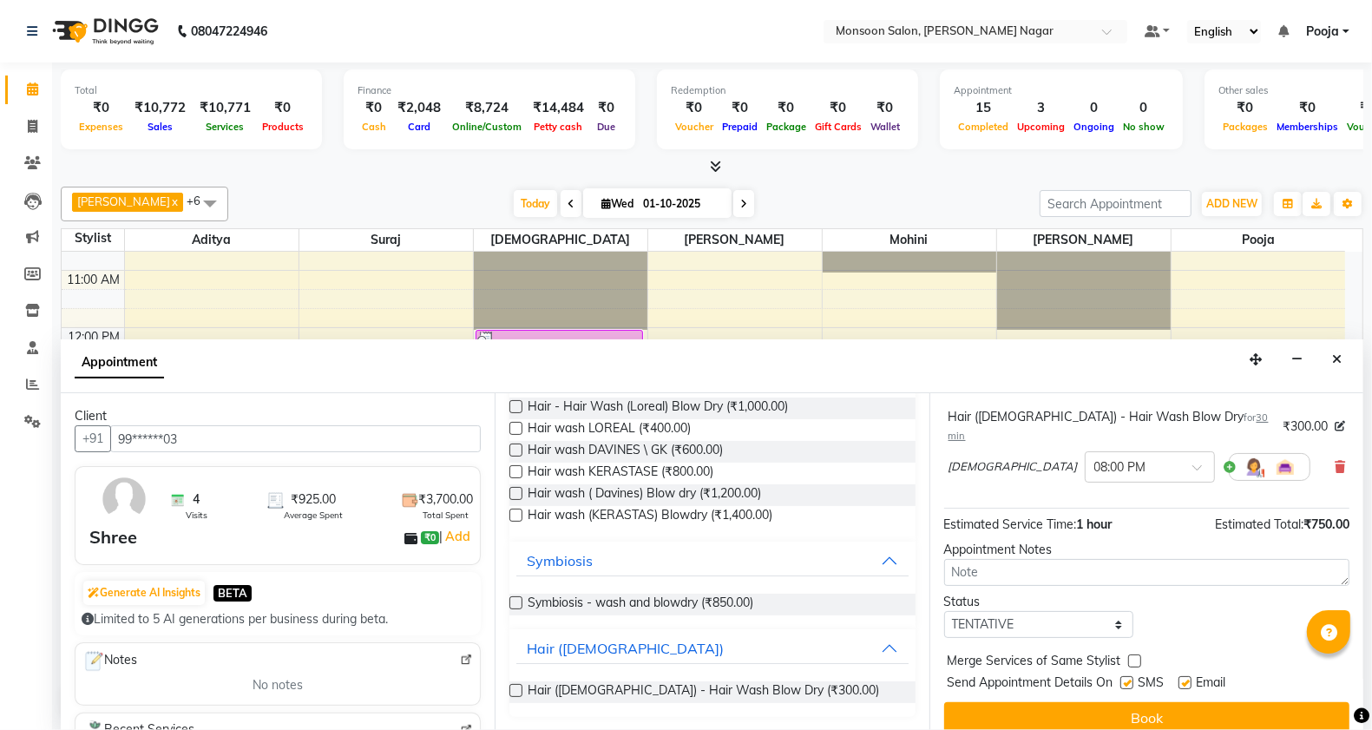
click at [1133, 676] on label at bounding box center [1127, 682] width 13 height 13
click at [1132, 679] on input "checkbox" at bounding box center [1126, 684] width 11 height 11
checkbox input "false"
click at [1182, 676] on label at bounding box center [1185, 682] width 13 height 13
click at [1182, 679] on input "checkbox" at bounding box center [1184, 684] width 11 height 11
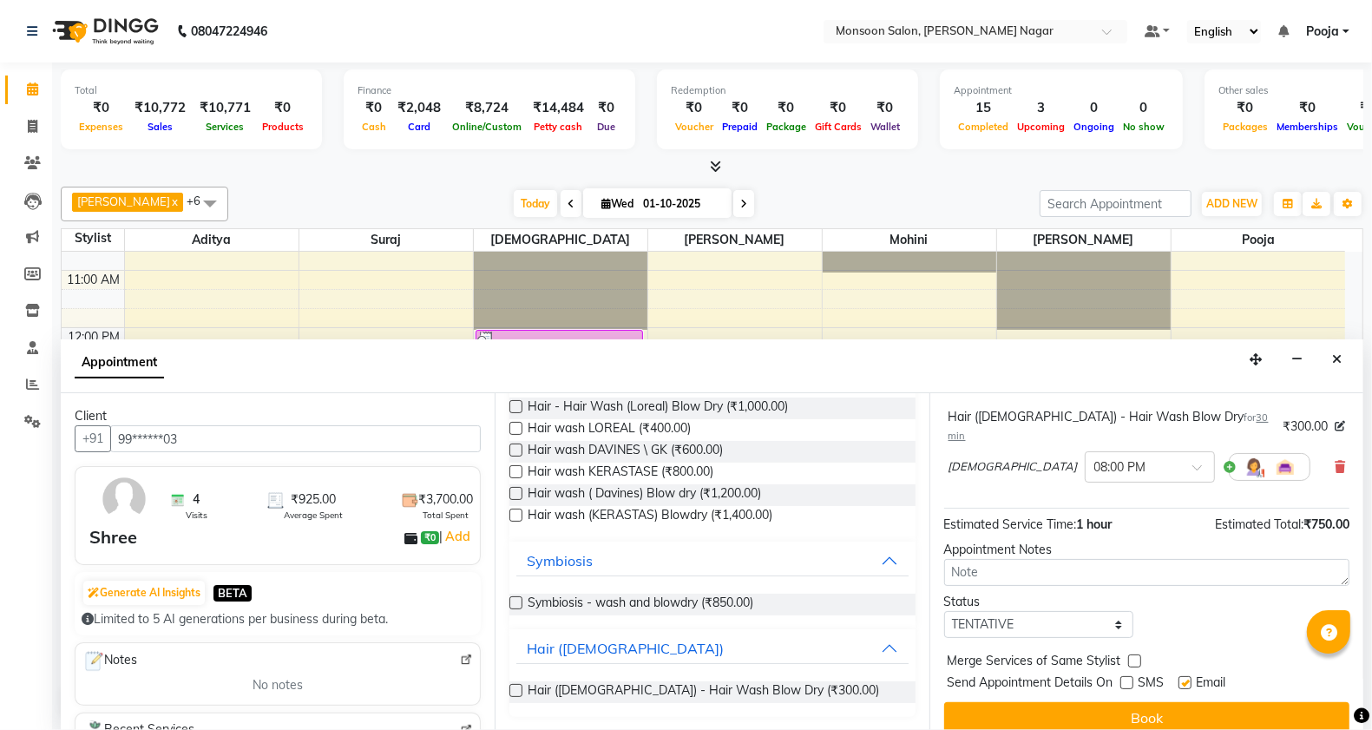
checkbox input "false"
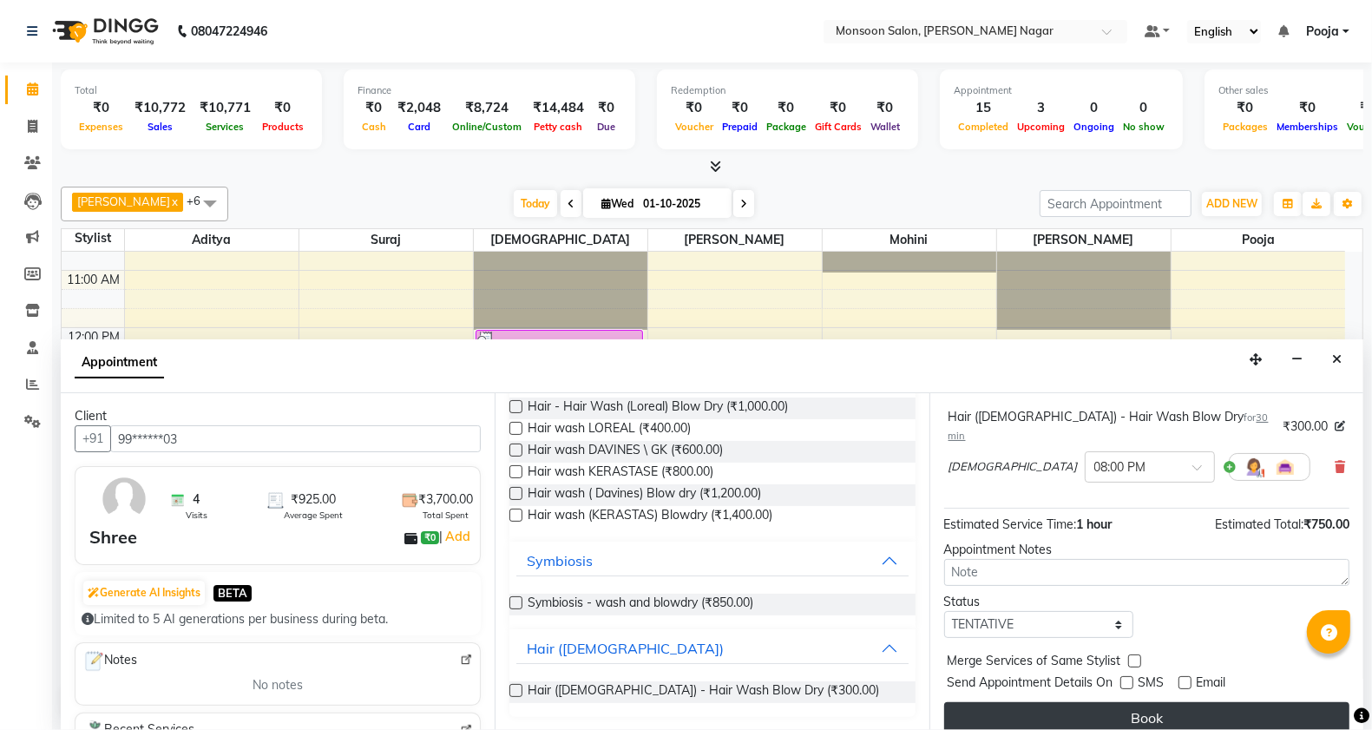
click at [1157, 702] on button "Book" at bounding box center [1146, 717] width 405 height 31
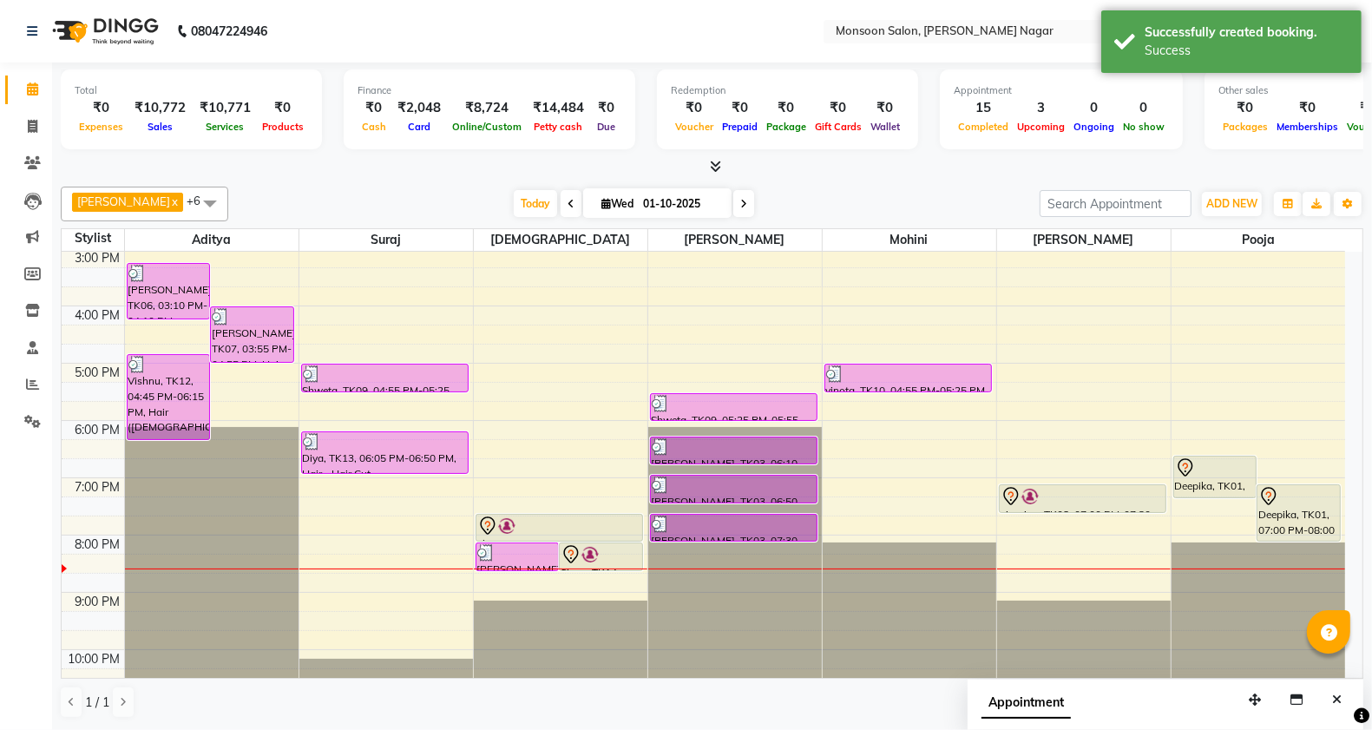
scroll to position [443, 0]
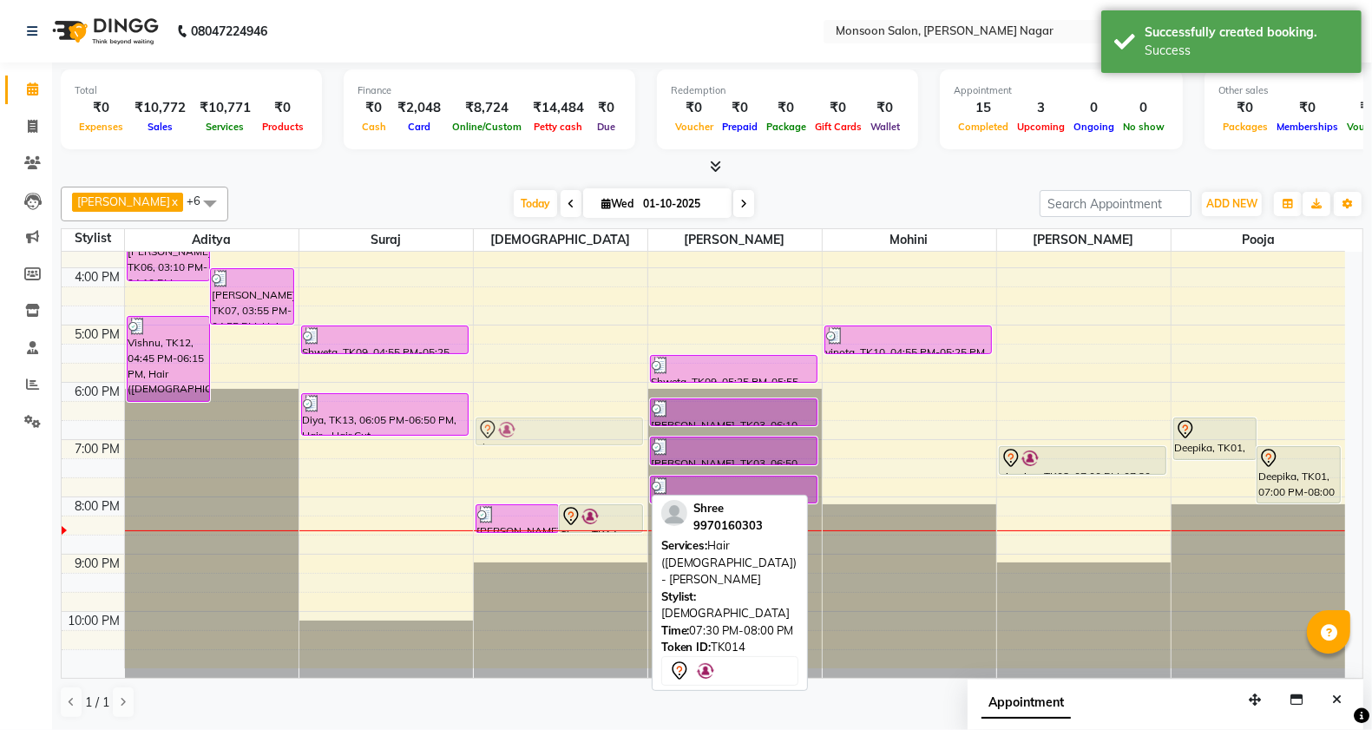
drag, startPoint x: 597, startPoint y: 488, endPoint x: 605, endPoint y: 454, distance: 34.7
click at [605, 428] on div "[PERSON_NAME], TK11, 08:00 PM-08:30 PM, Hair ([DEMOGRAPHIC_DATA]) - Hair Cut Sh…" at bounding box center [561, 239] width 174 height 858
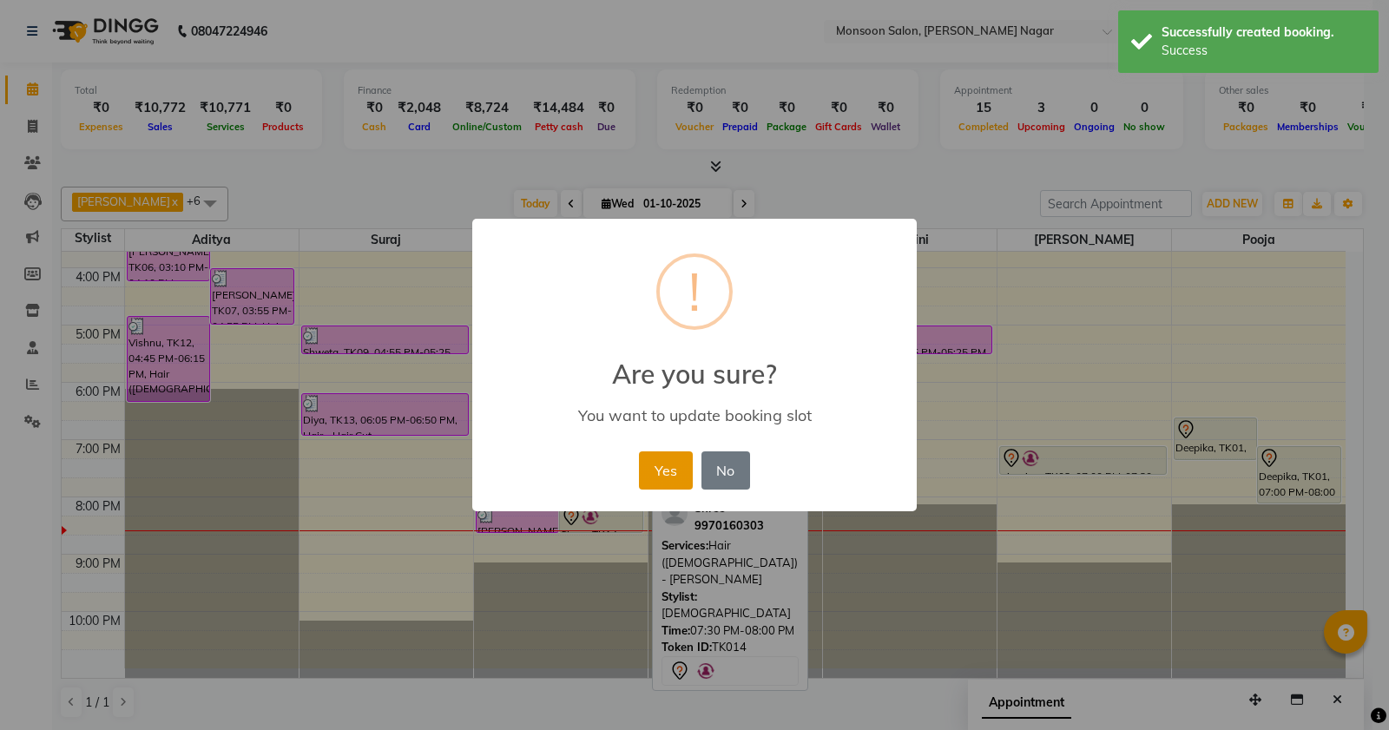
click at [648, 475] on button "Yes" at bounding box center [665, 470] width 53 height 38
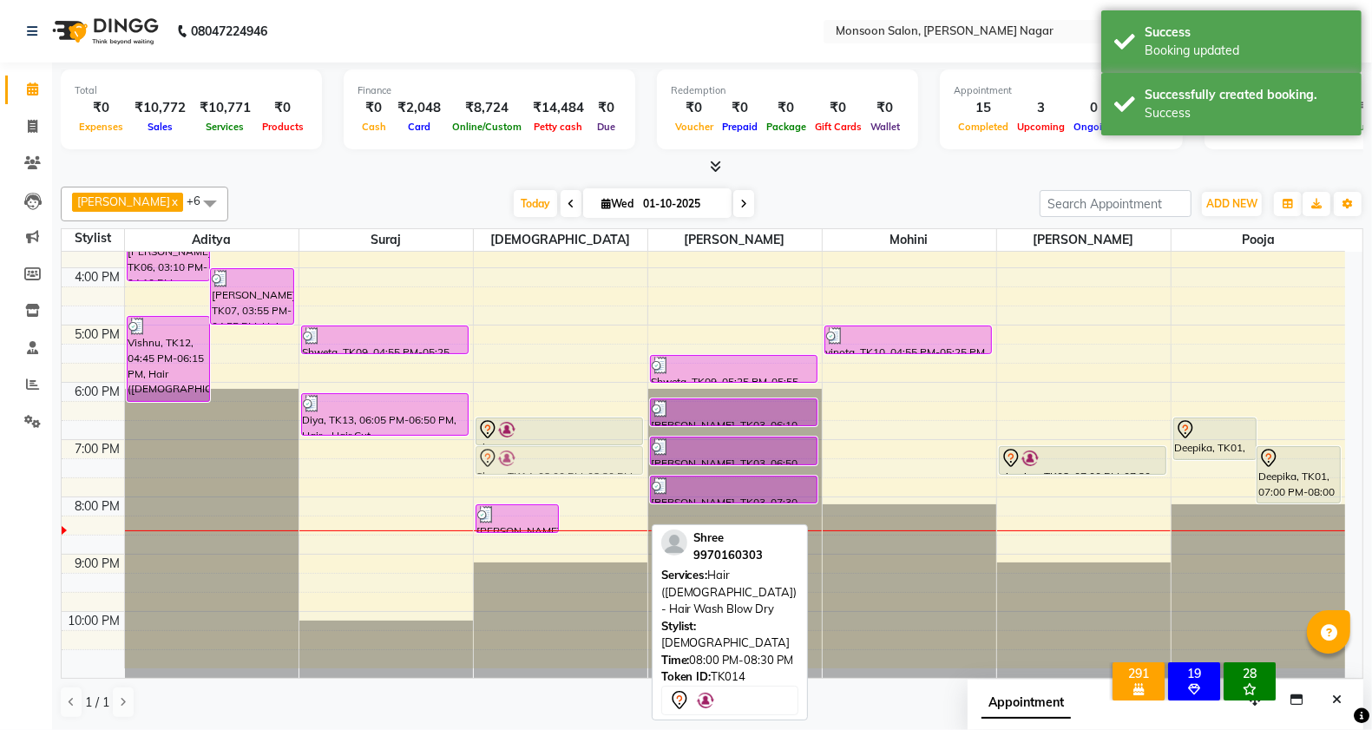
drag, startPoint x: 602, startPoint y: 514, endPoint x: 599, endPoint y: 458, distance: 55.6
click at [599, 458] on div "[PERSON_NAME], TK11, 08:00 PM-08:30 PM, Hair ([DEMOGRAPHIC_DATA]) - Hair Cut Sh…" at bounding box center [561, 239] width 174 height 858
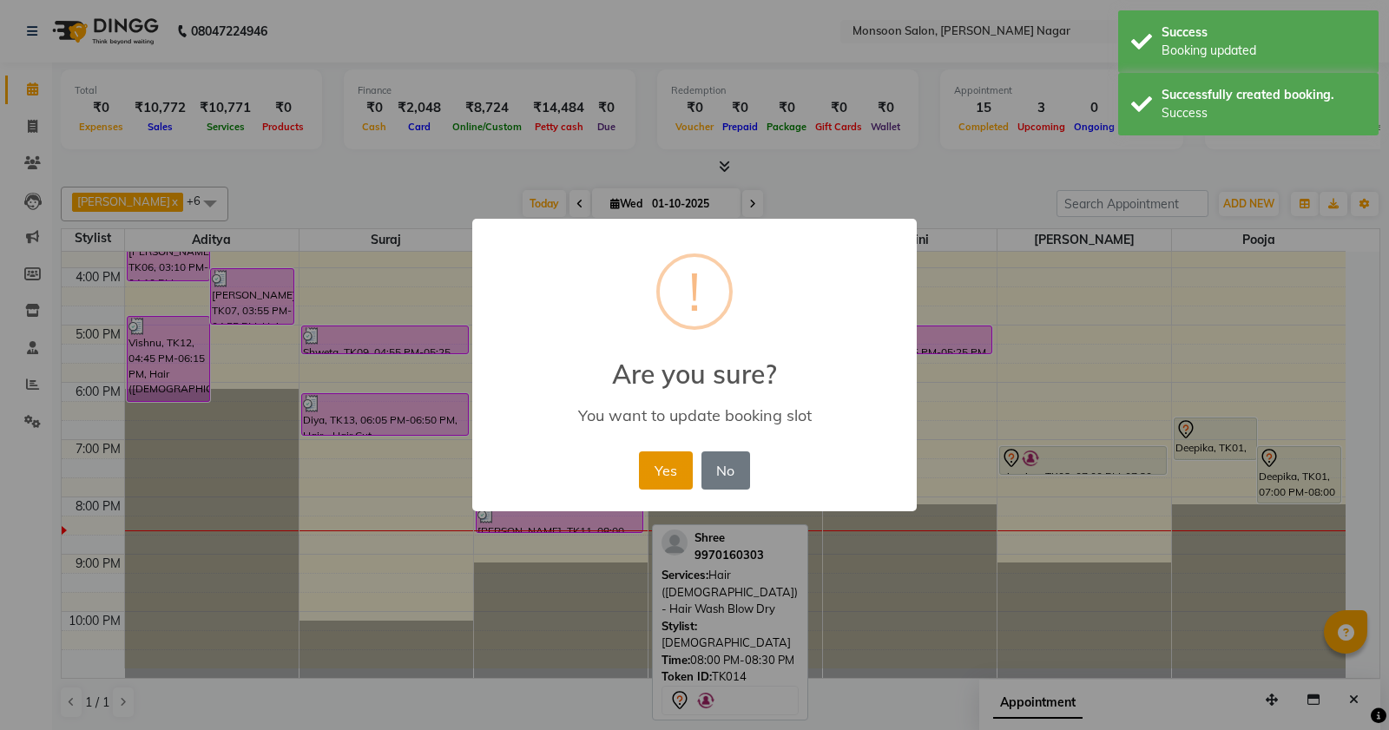
click at [652, 475] on button "Yes" at bounding box center [665, 470] width 53 height 38
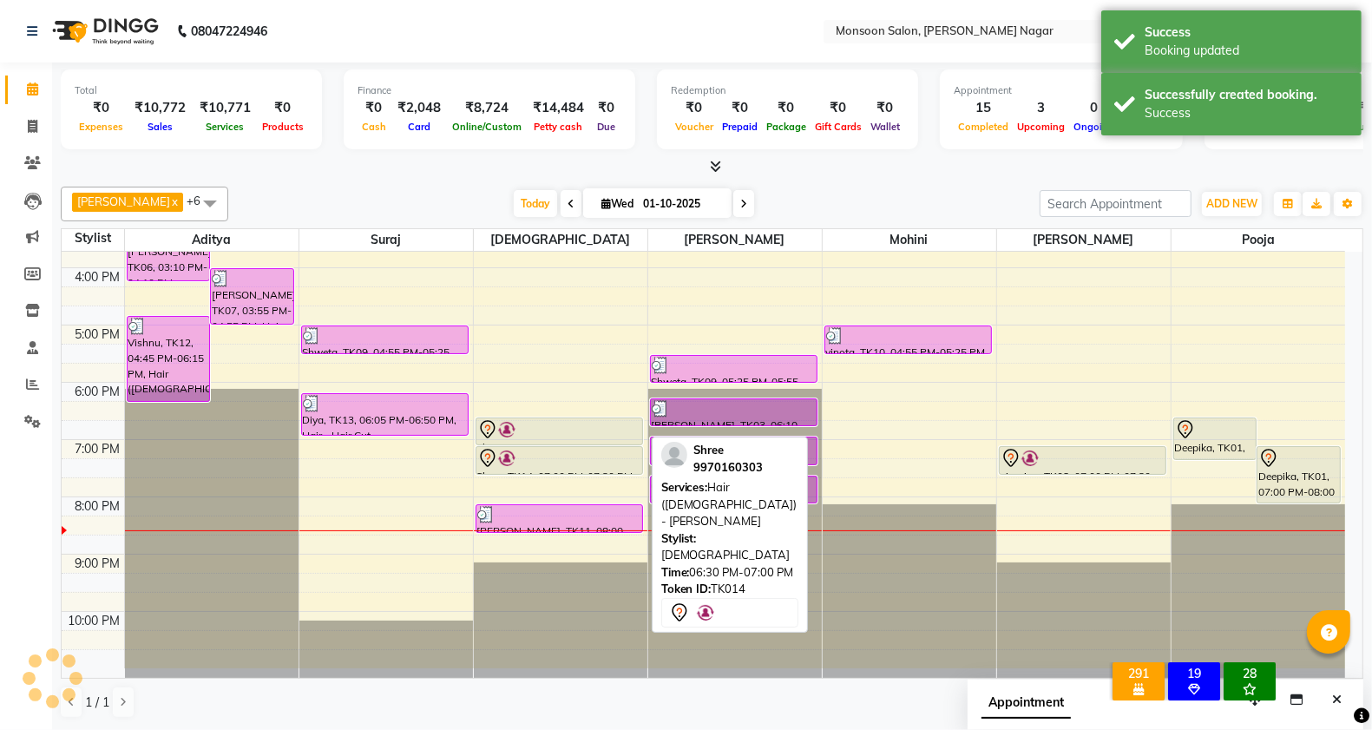
click at [575, 431] on div at bounding box center [559, 429] width 164 height 21
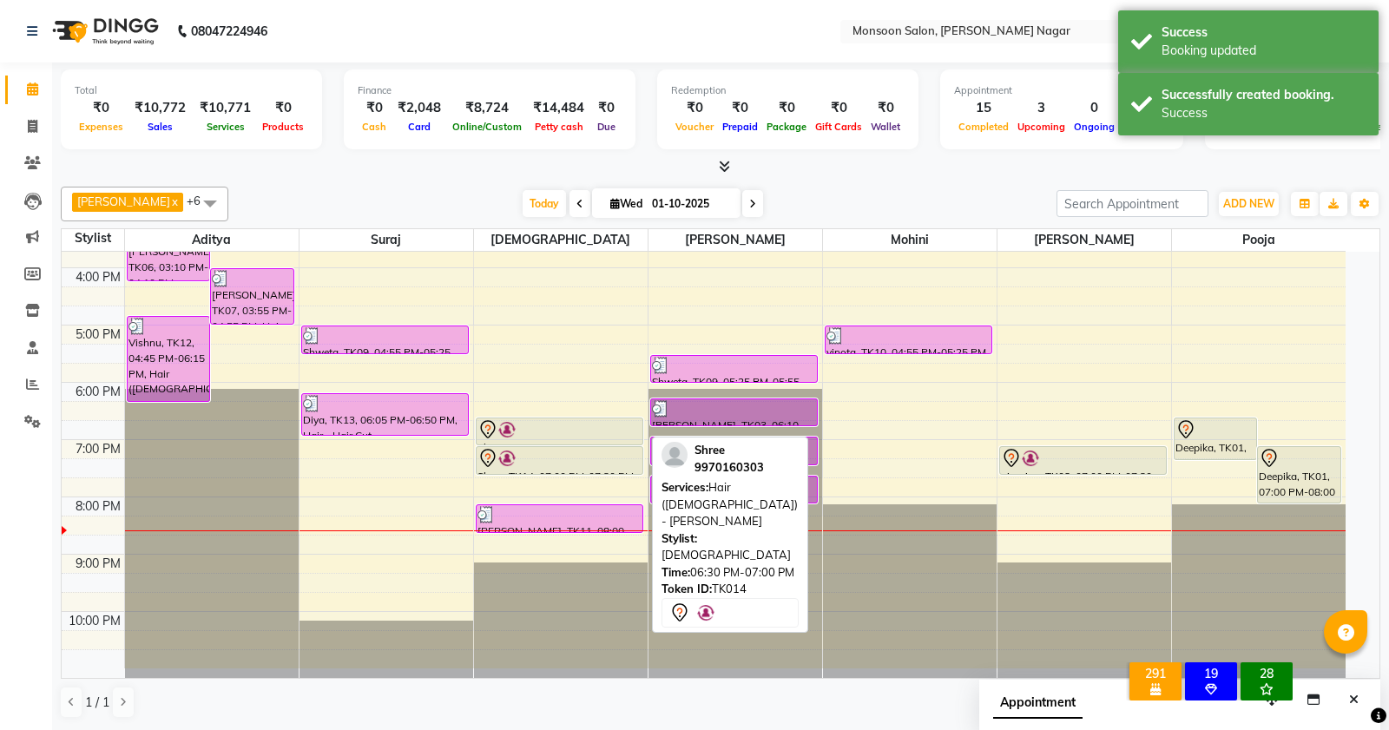
select select "7"
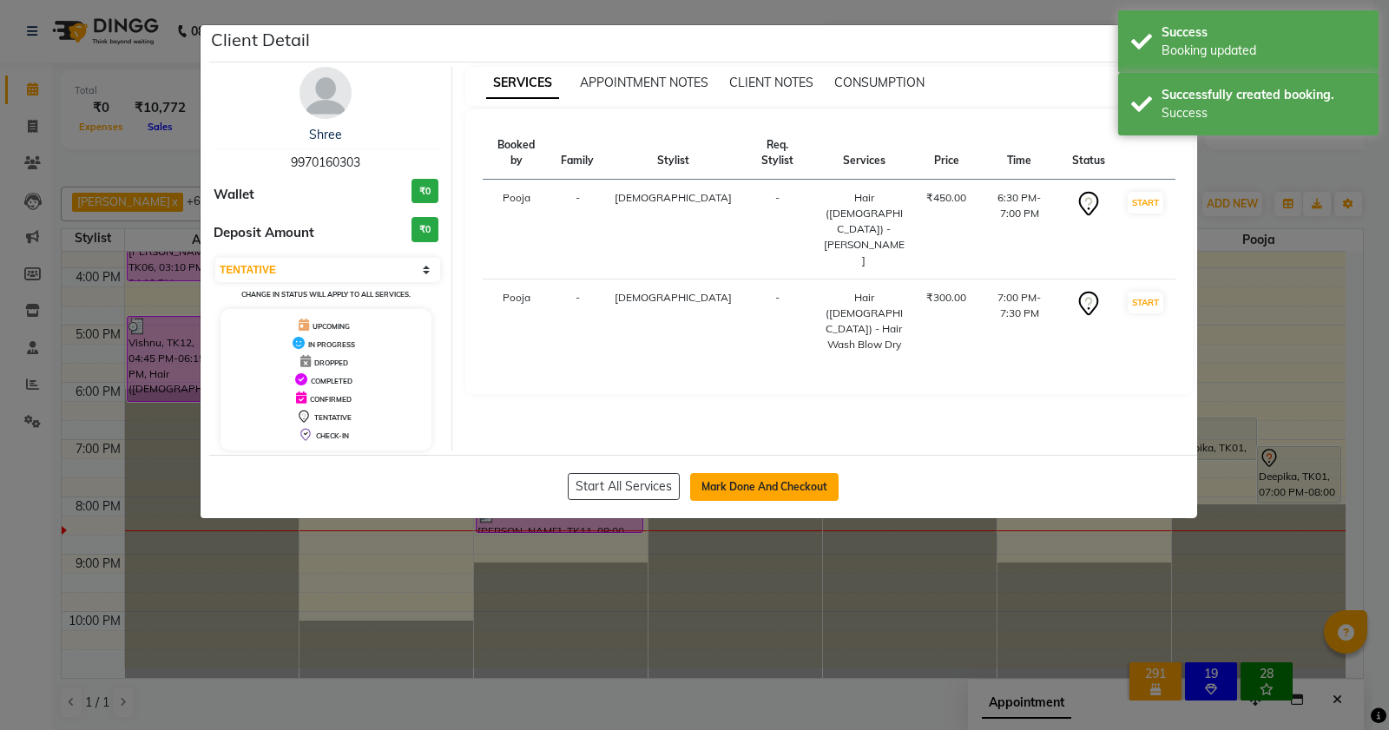
click at [736, 484] on button "Mark Done And Checkout" at bounding box center [764, 487] width 148 height 28
select select "4905"
select select "service"
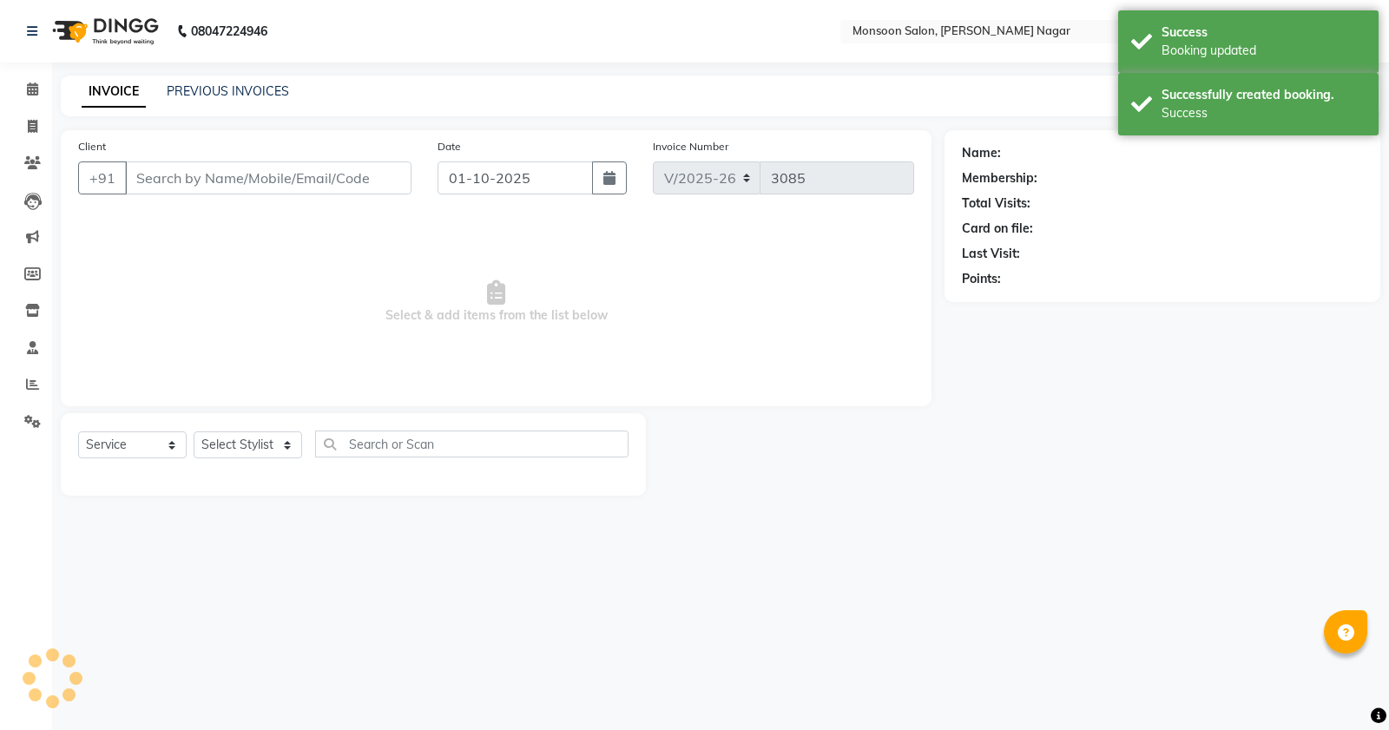
type input "99******03"
select select "89609"
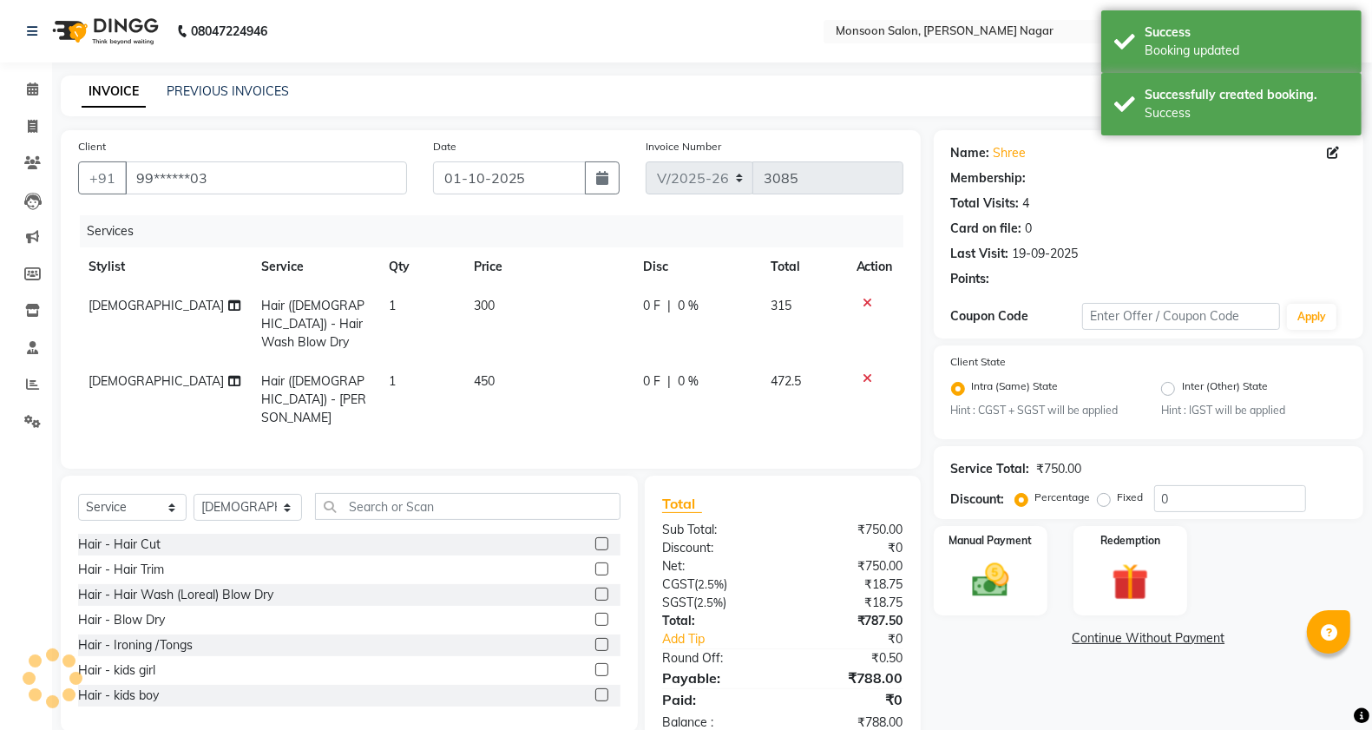
select select "1: Object"
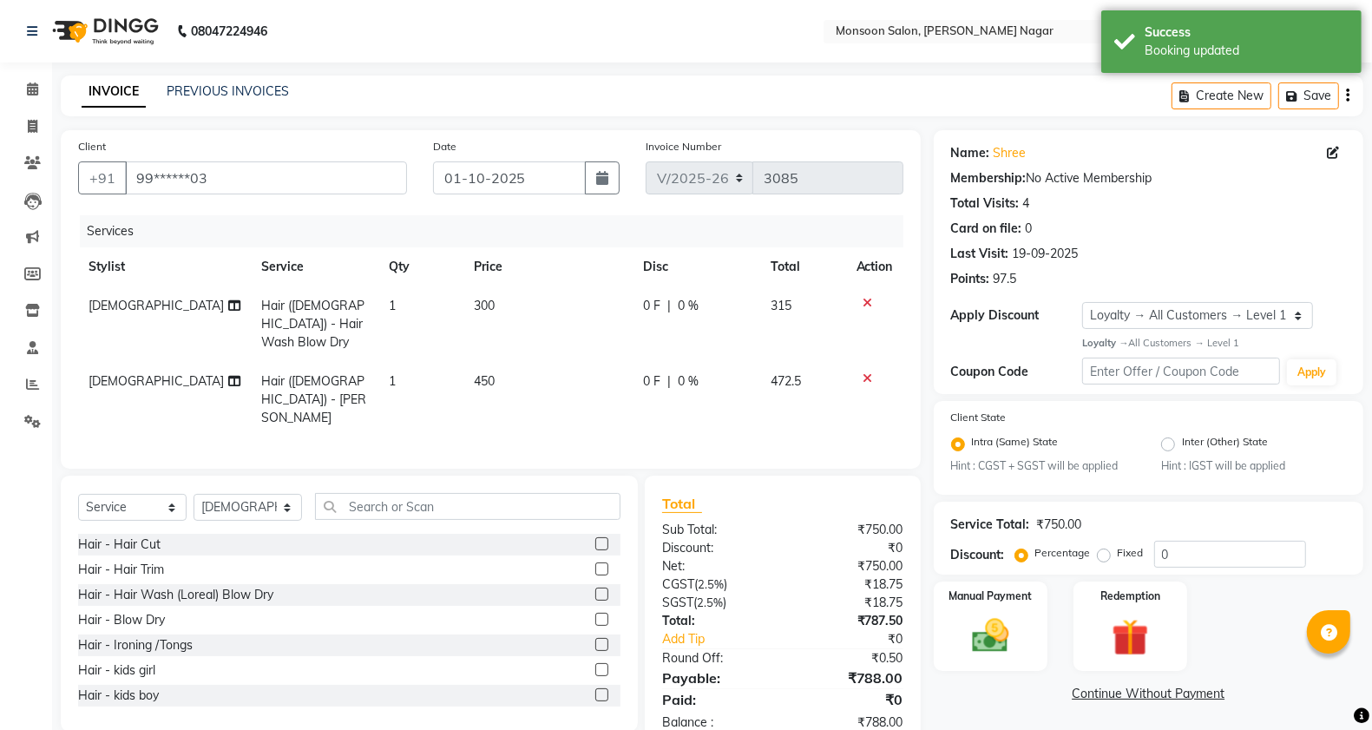
click at [1346, 91] on button "button" at bounding box center [1347, 96] width 3 height 41
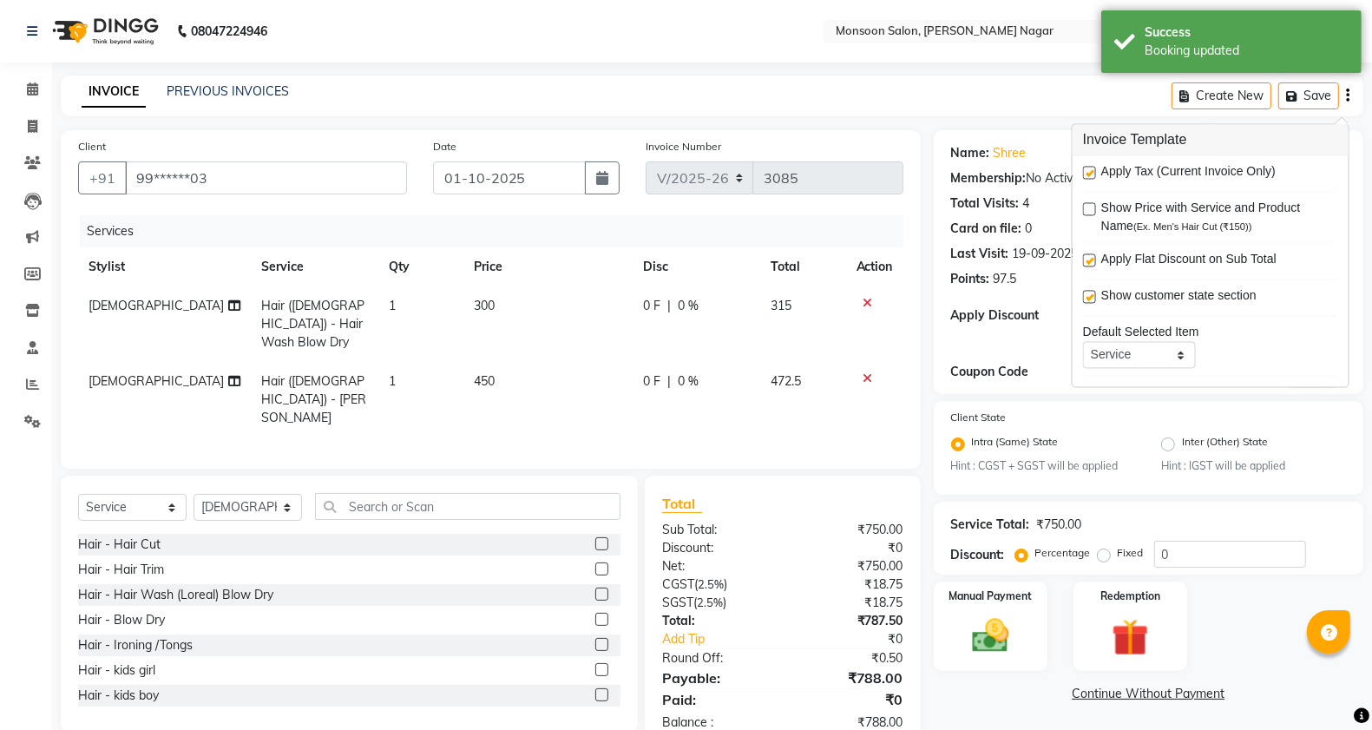
click at [1092, 169] on label at bounding box center [1089, 173] width 13 height 13
click at [1092, 169] on input "checkbox" at bounding box center [1088, 173] width 11 height 11
checkbox input "false"
click at [998, 652] on img at bounding box center [991, 636] width 62 height 43
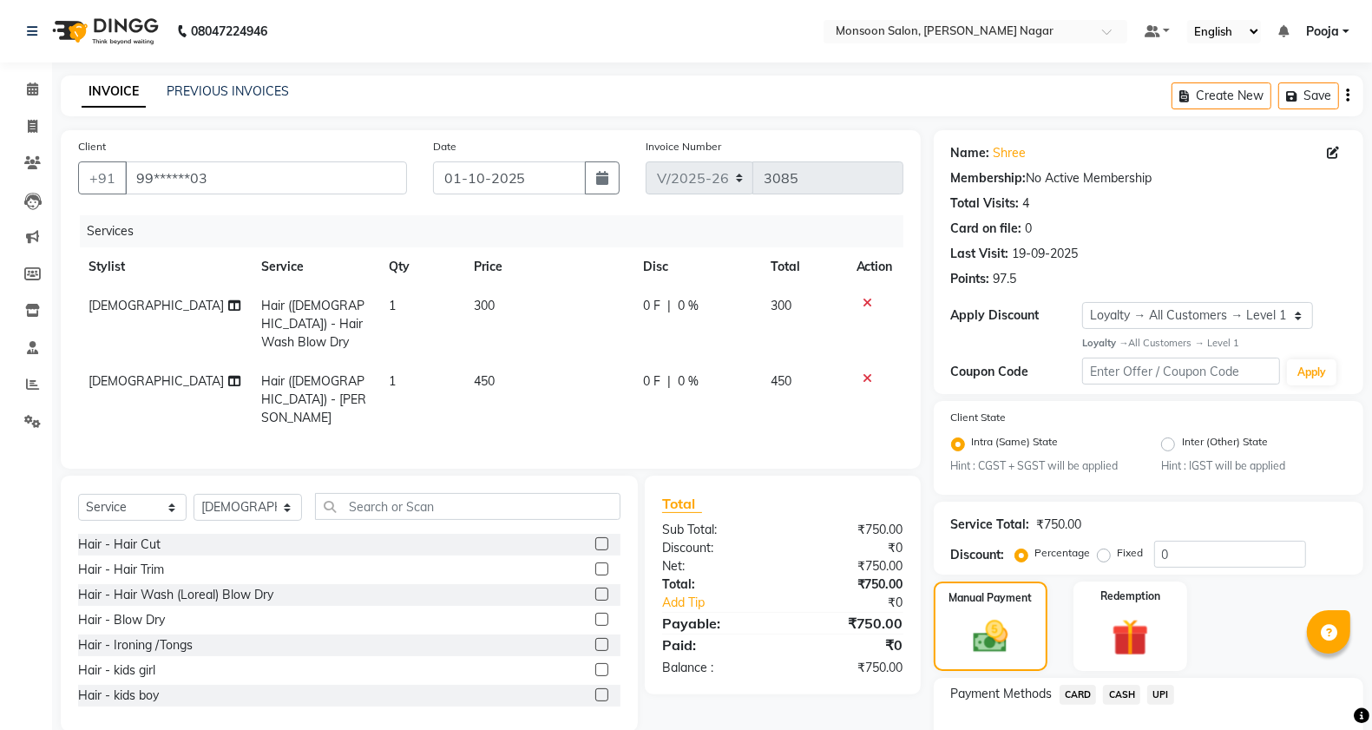
click at [1130, 687] on span "CASH" at bounding box center [1121, 695] width 37 height 20
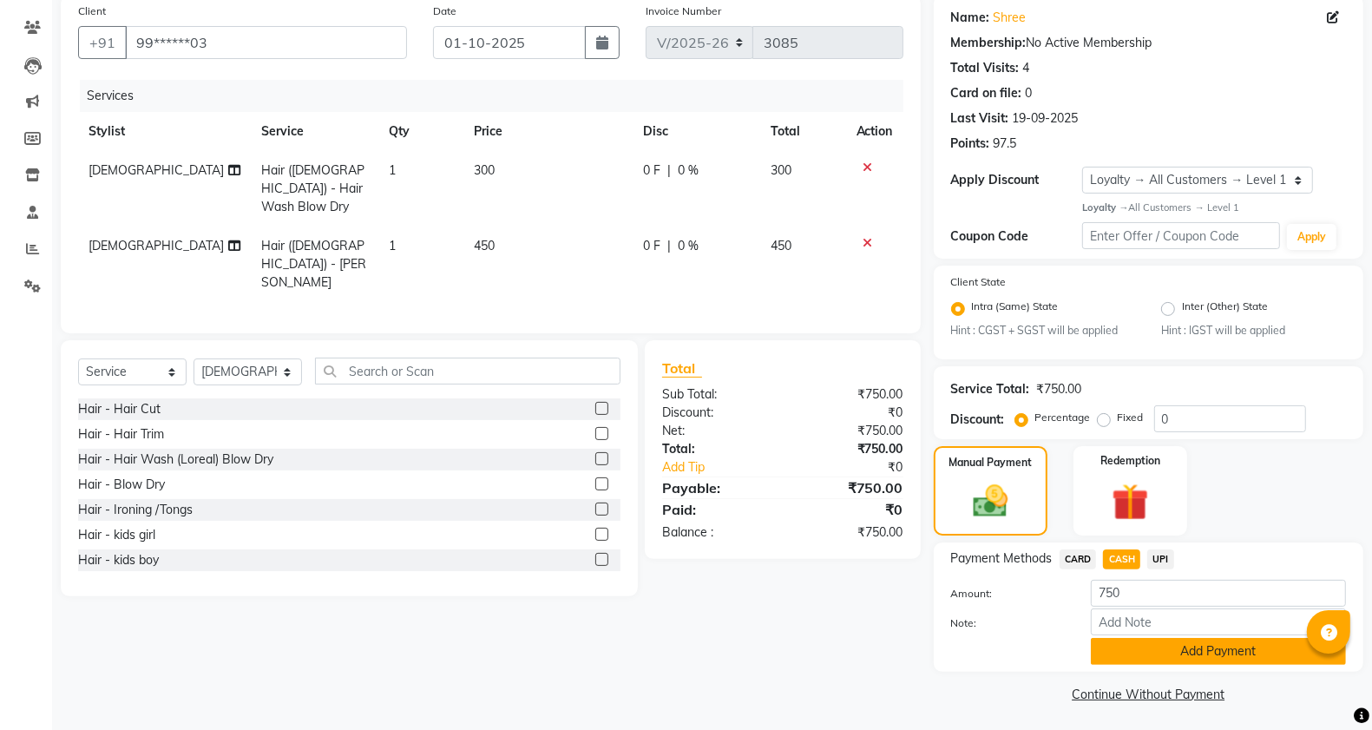
click at [1146, 653] on button "Add Payment" at bounding box center [1218, 651] width 255 height 27
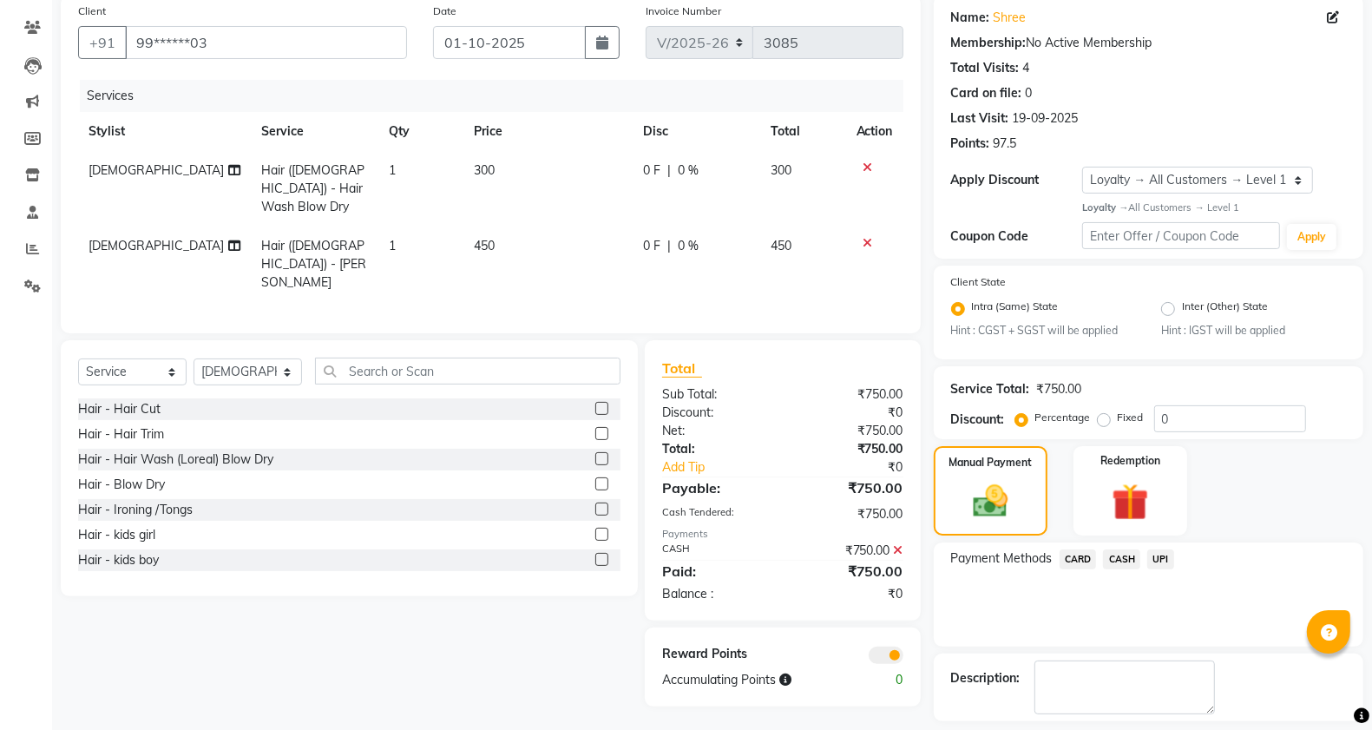
scroll to position [210, 0]
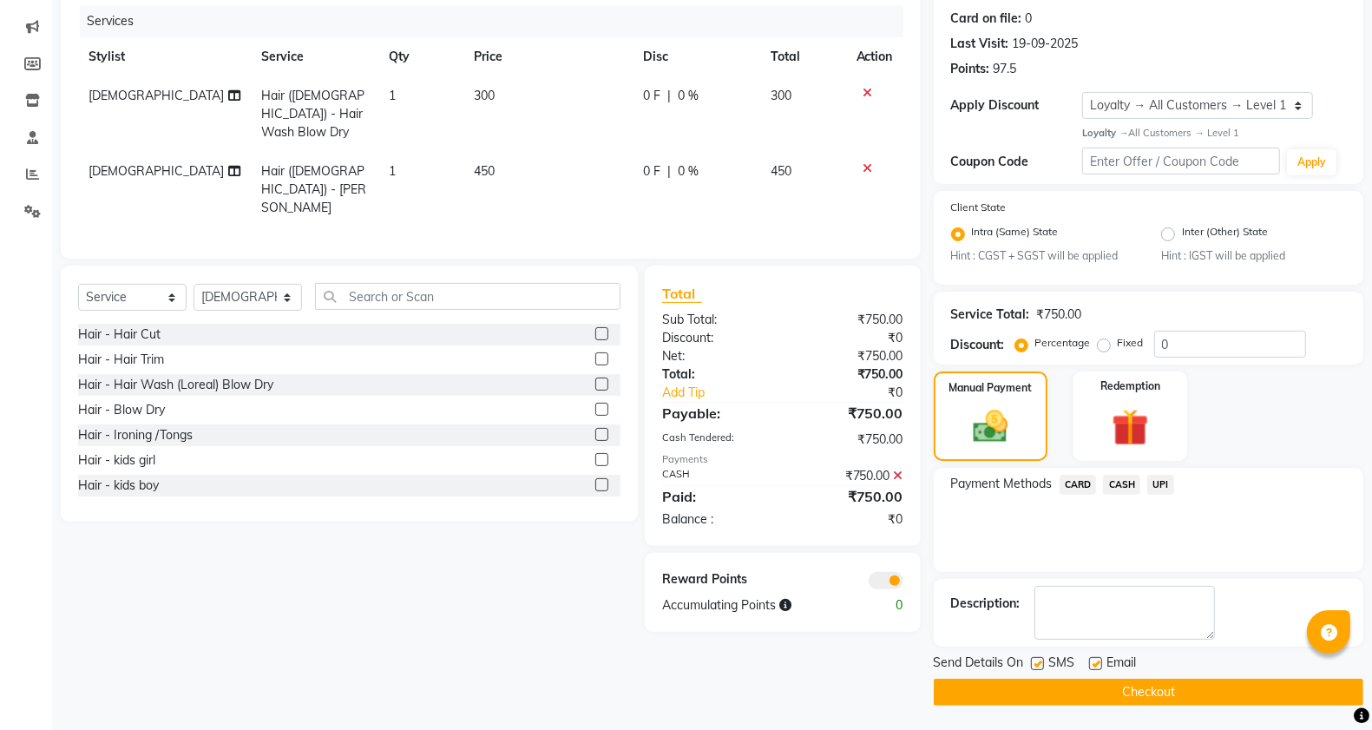
click at [1042, 695] on button "Checkout" at bounding box center [1149, 692] width 430 height 27
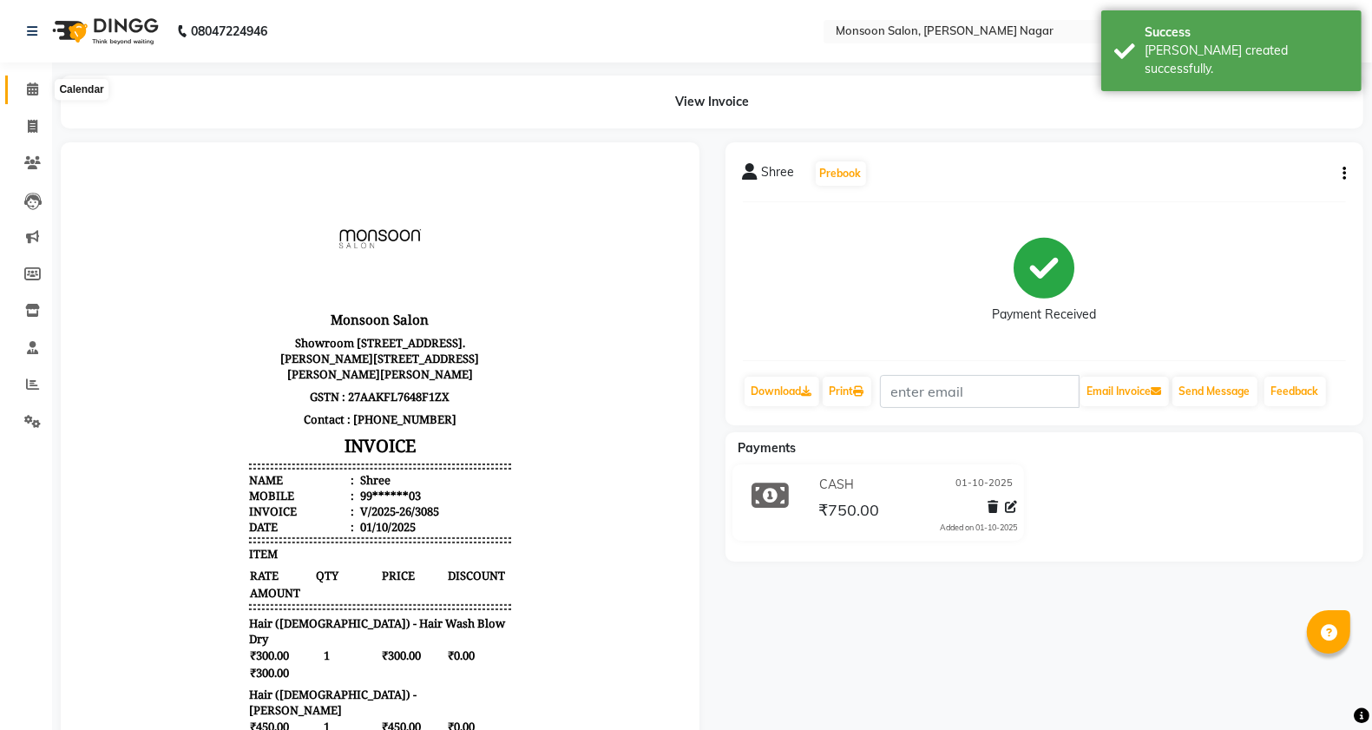
click at [23, 91] on span at bounding box center [32, 90] width 30 height 20
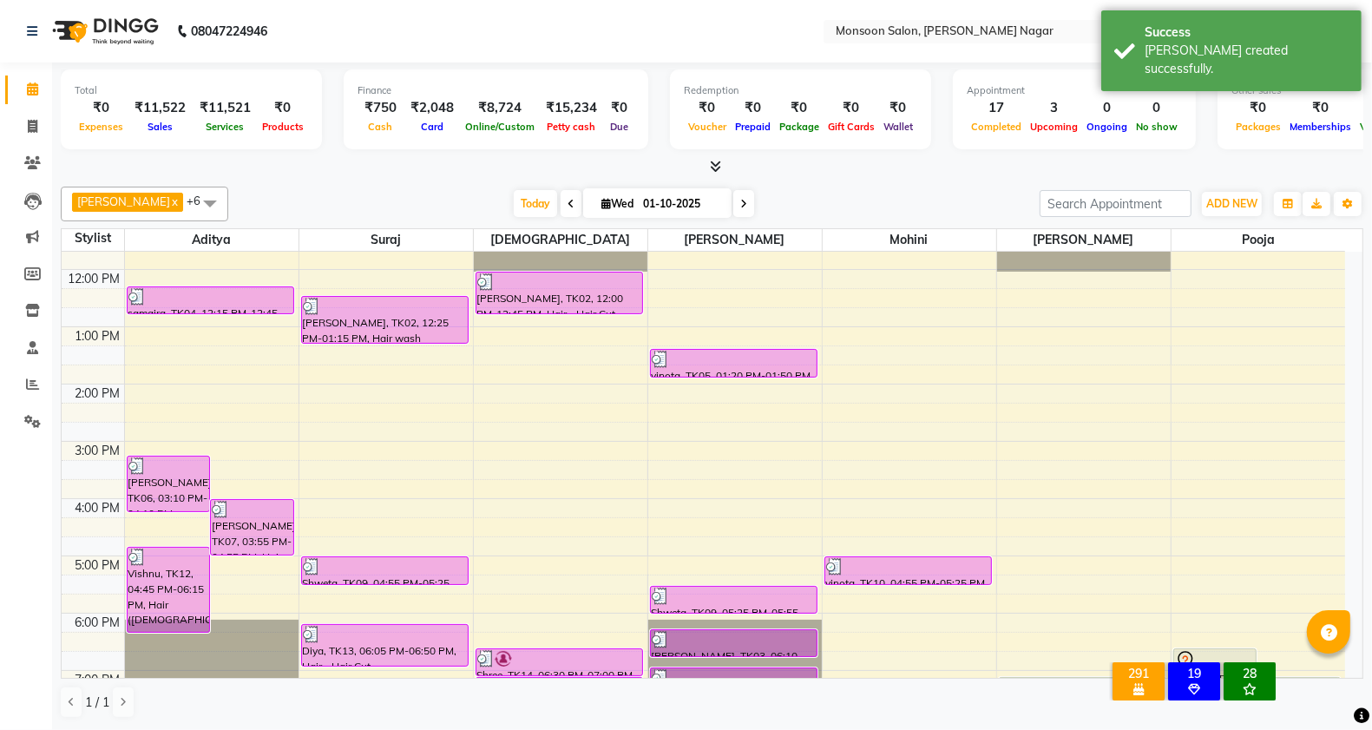
scroll to position [153, 0]
